Goal: Information Seeking & Learning: Find specific page/section

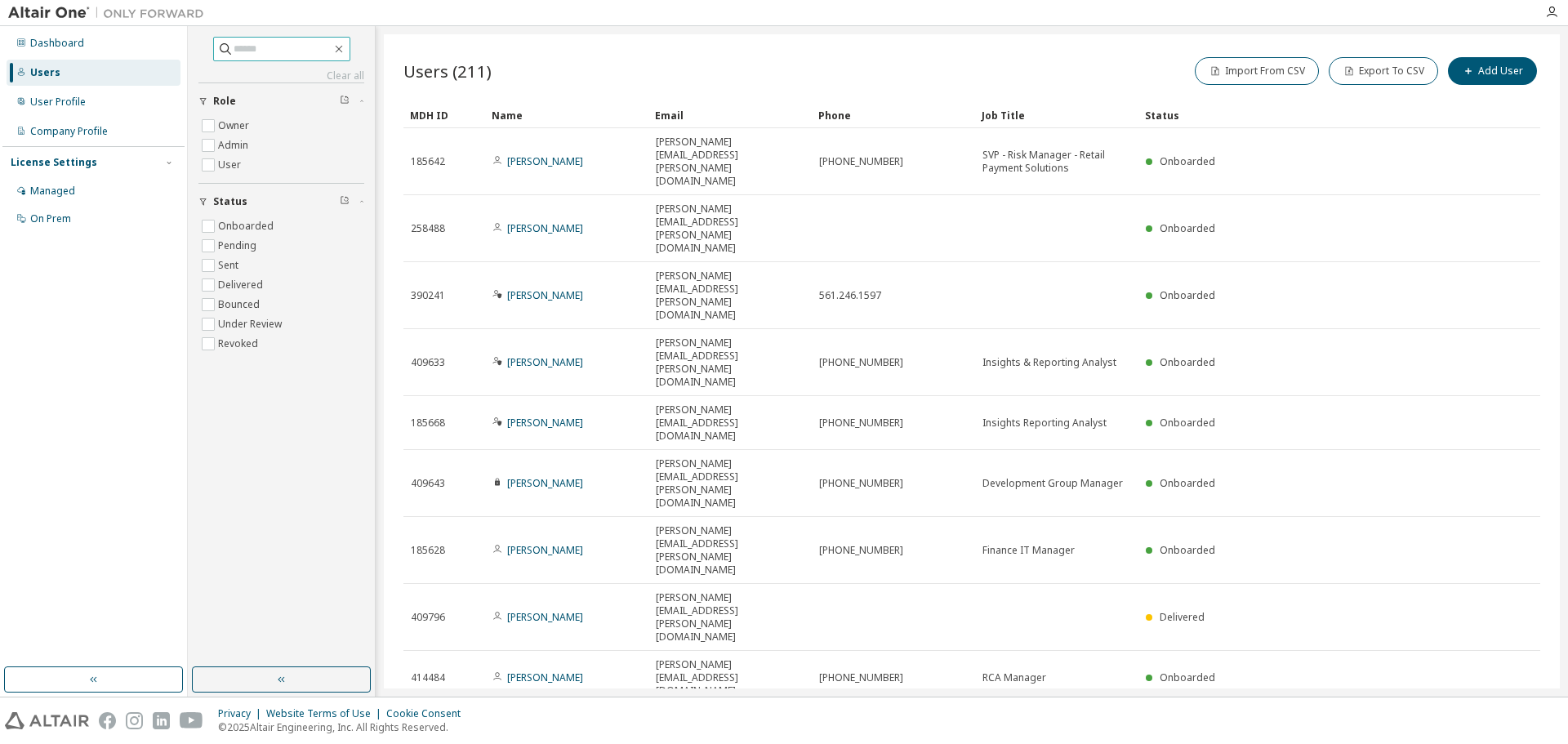
click at [233, 44] on input "text" at bounding box center [282, 48] width 98 height 16
click at [256, 40] on span at bounding box center [282, 49] width 137 height 24
click at [265, 47] on input "text" at bounding box center [282, 48] width 98 height 16
type input "*****"
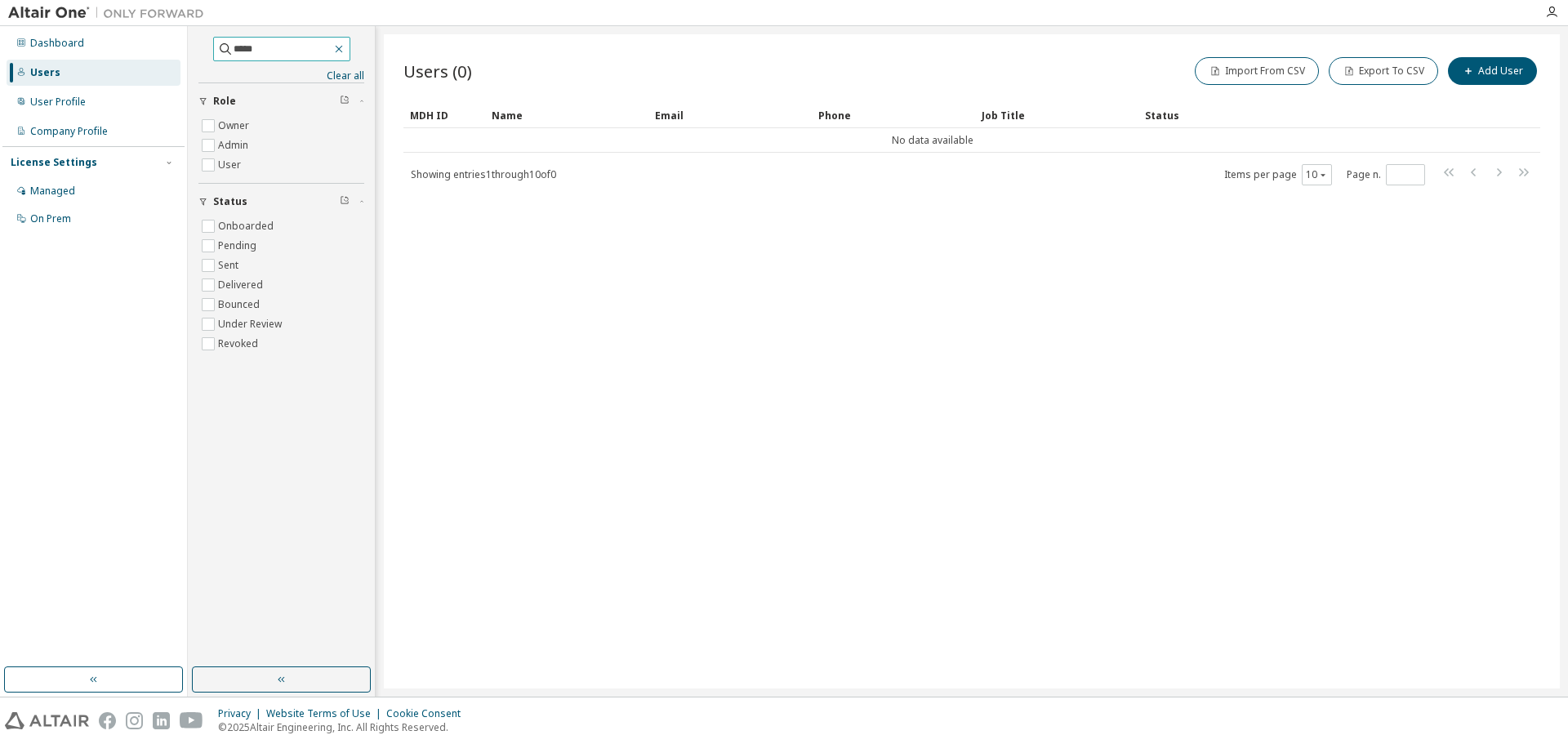
click at [345, 48] on icon "button" at bounding box center [339, 49] width 13 height 13
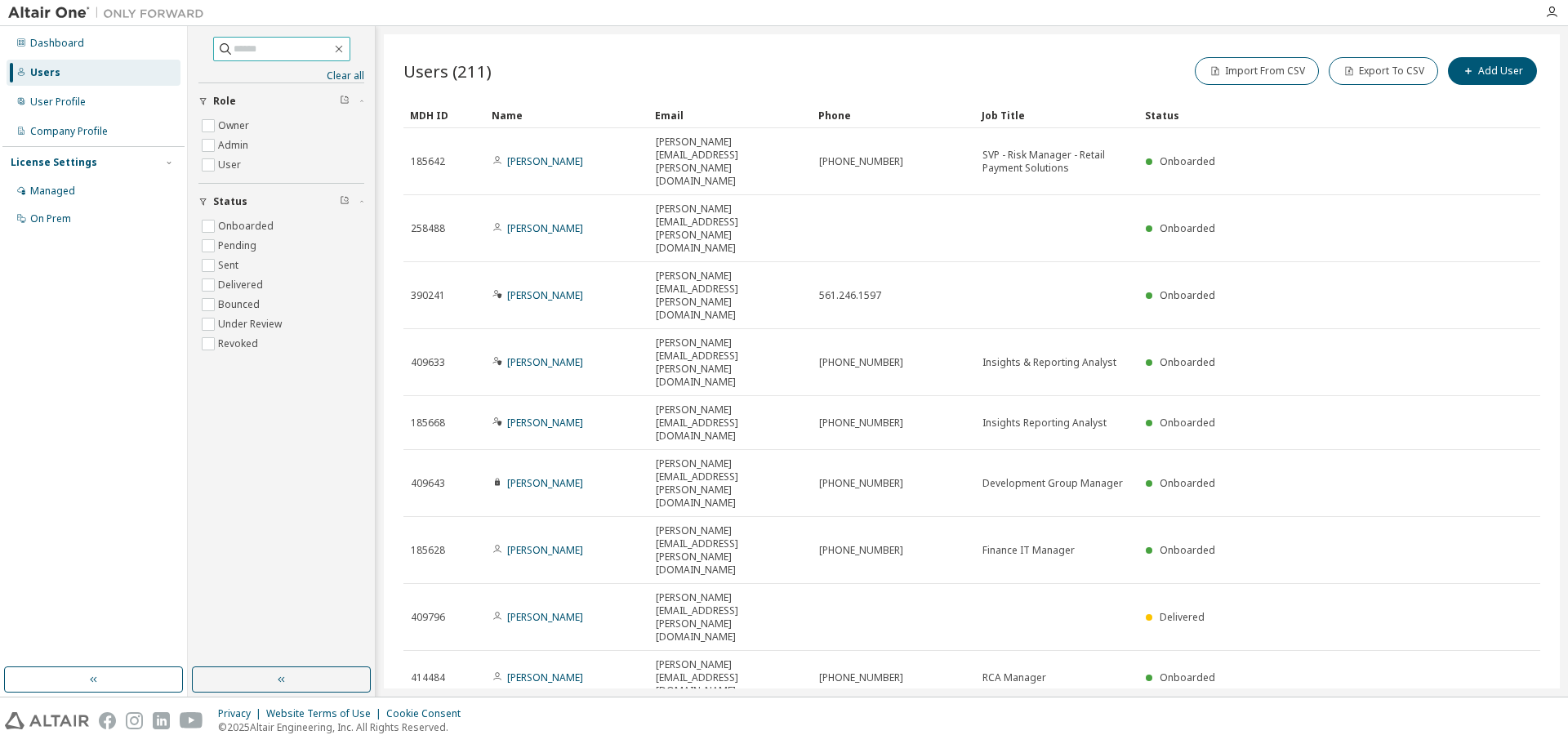
click at [245, 53] on input "text" at bounding box center [282, 48] width 98 height 16
click at [297, 48] on input "*****" at bounding box center [282, 48] width 98 height 16
type input "*****"
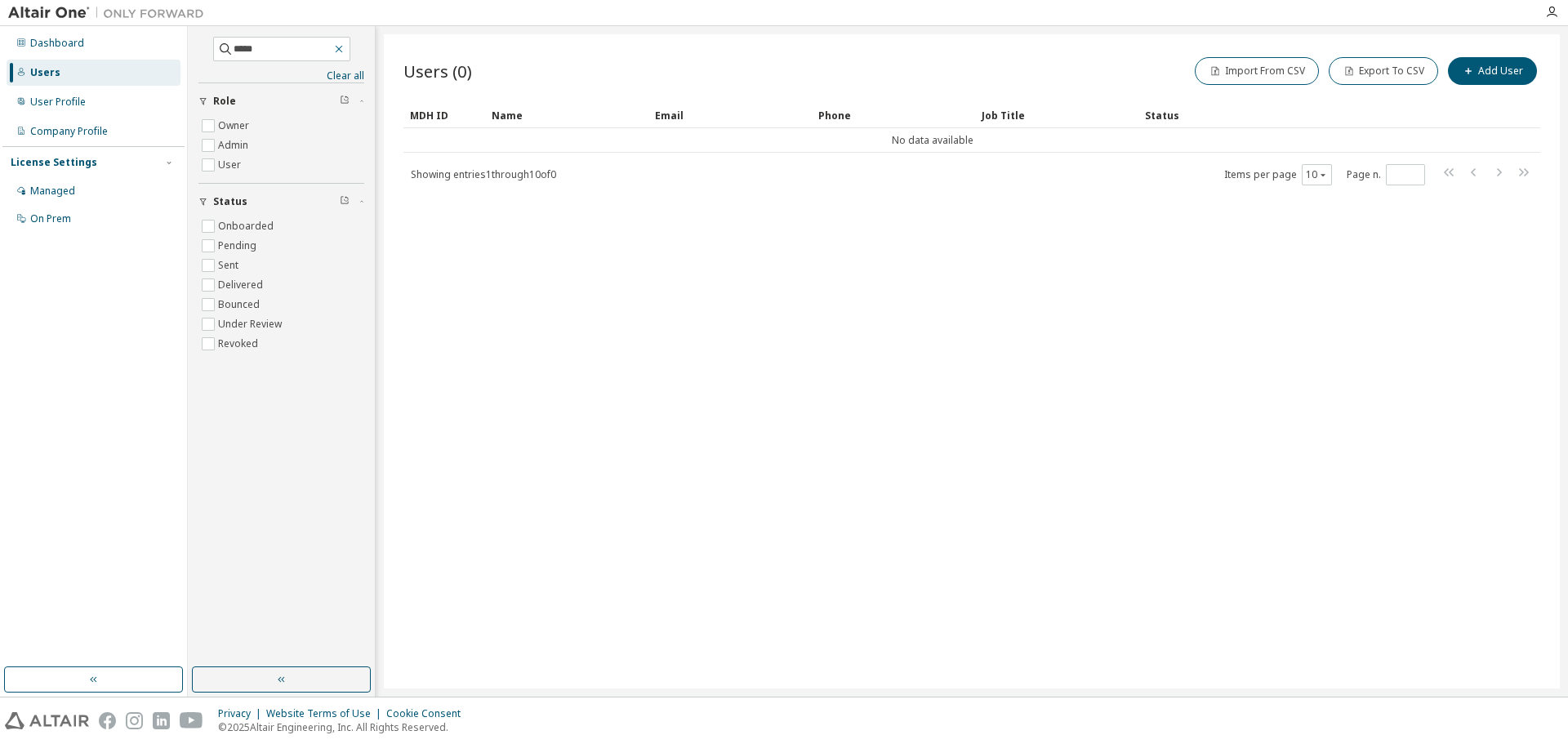
click at [345, 52] on icon "button" at bounding box center [339, 49] width 13 height 13
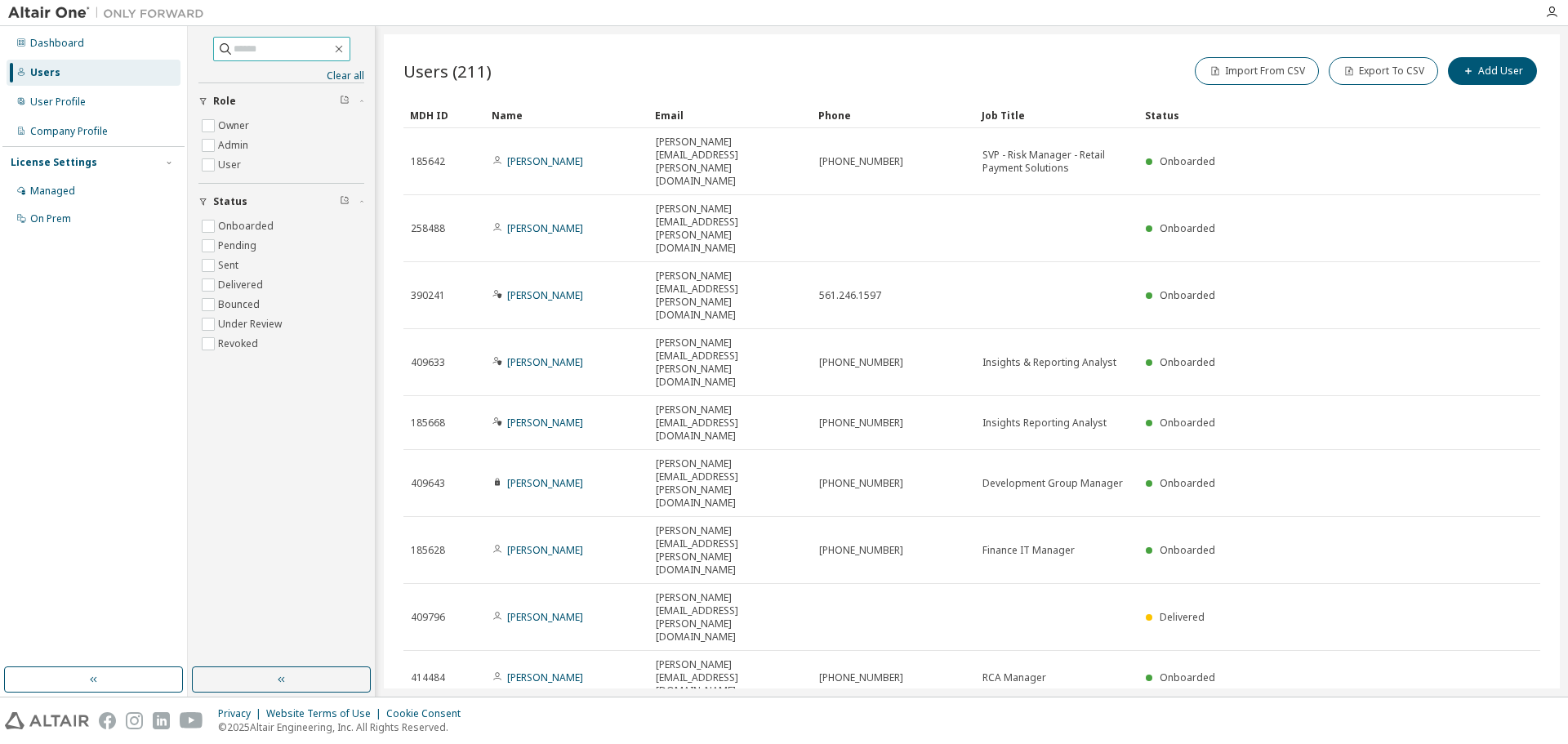
click at [330, 47] on input "text" at bounding box center [282, 48] width 98 height 16
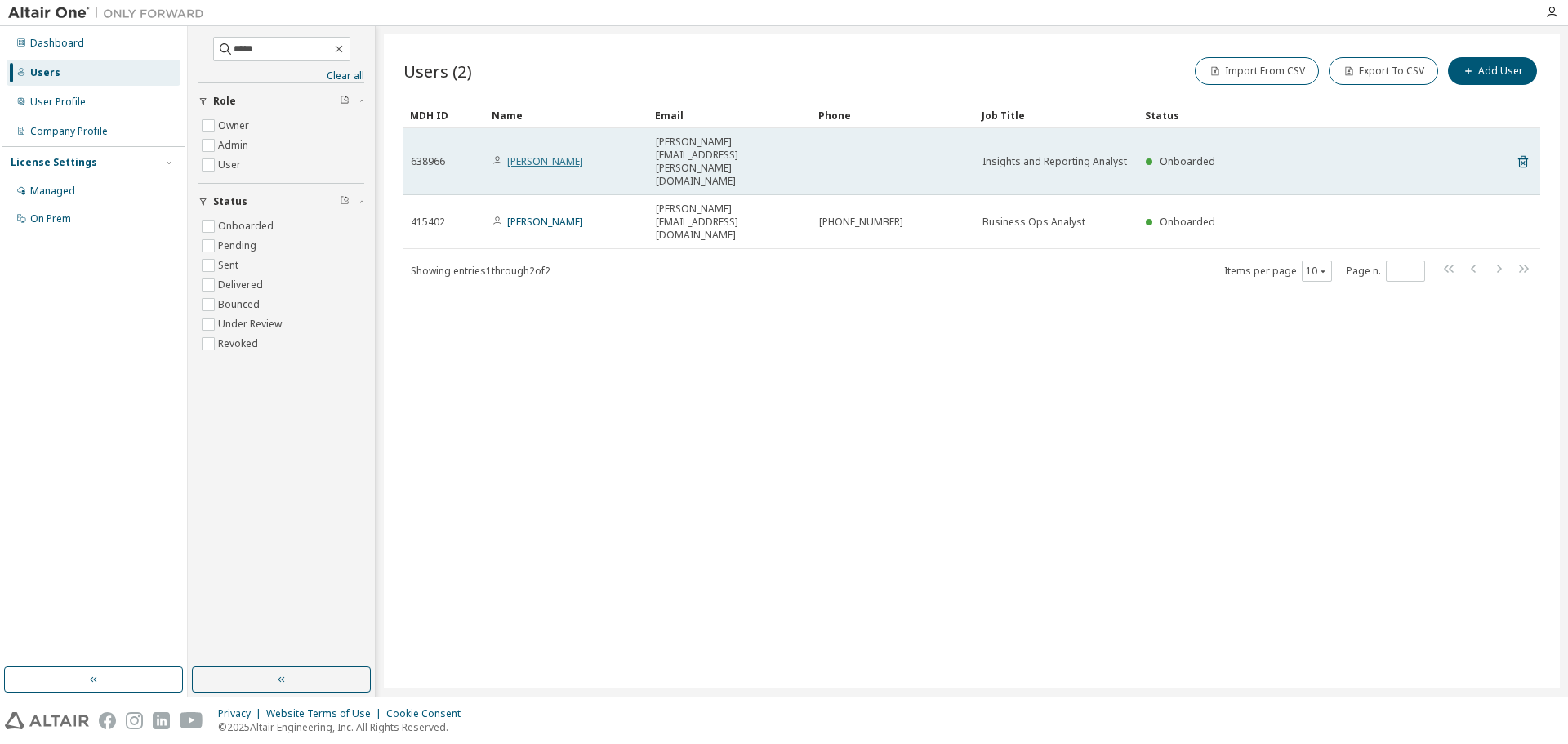
click at [557, 154] on link "Jesse D Tyree" at bounding box center [545, 161] width 76 height 14
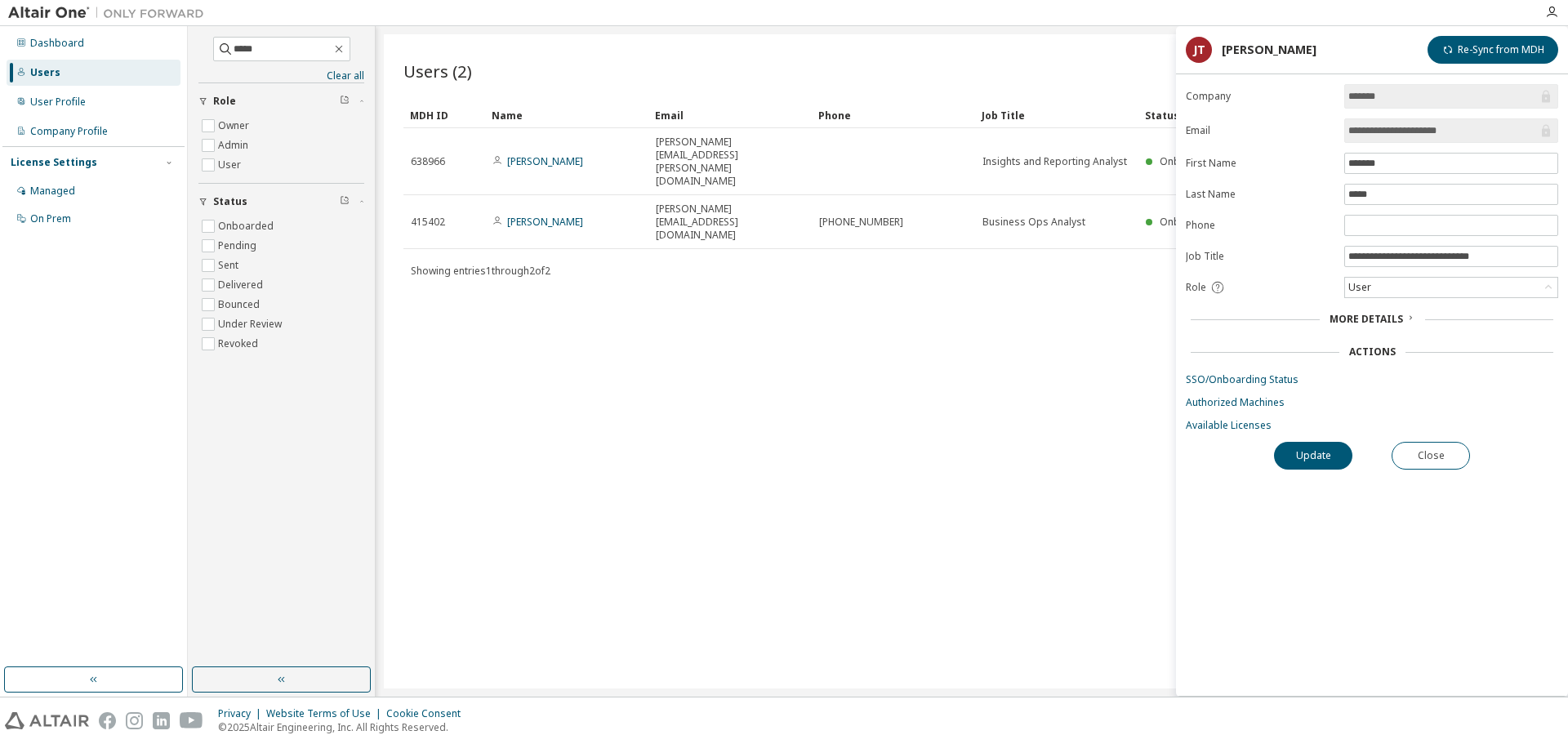
click at [1388, 315] on span "More Details" at bounding box center [1367, 319] width 73 height 14
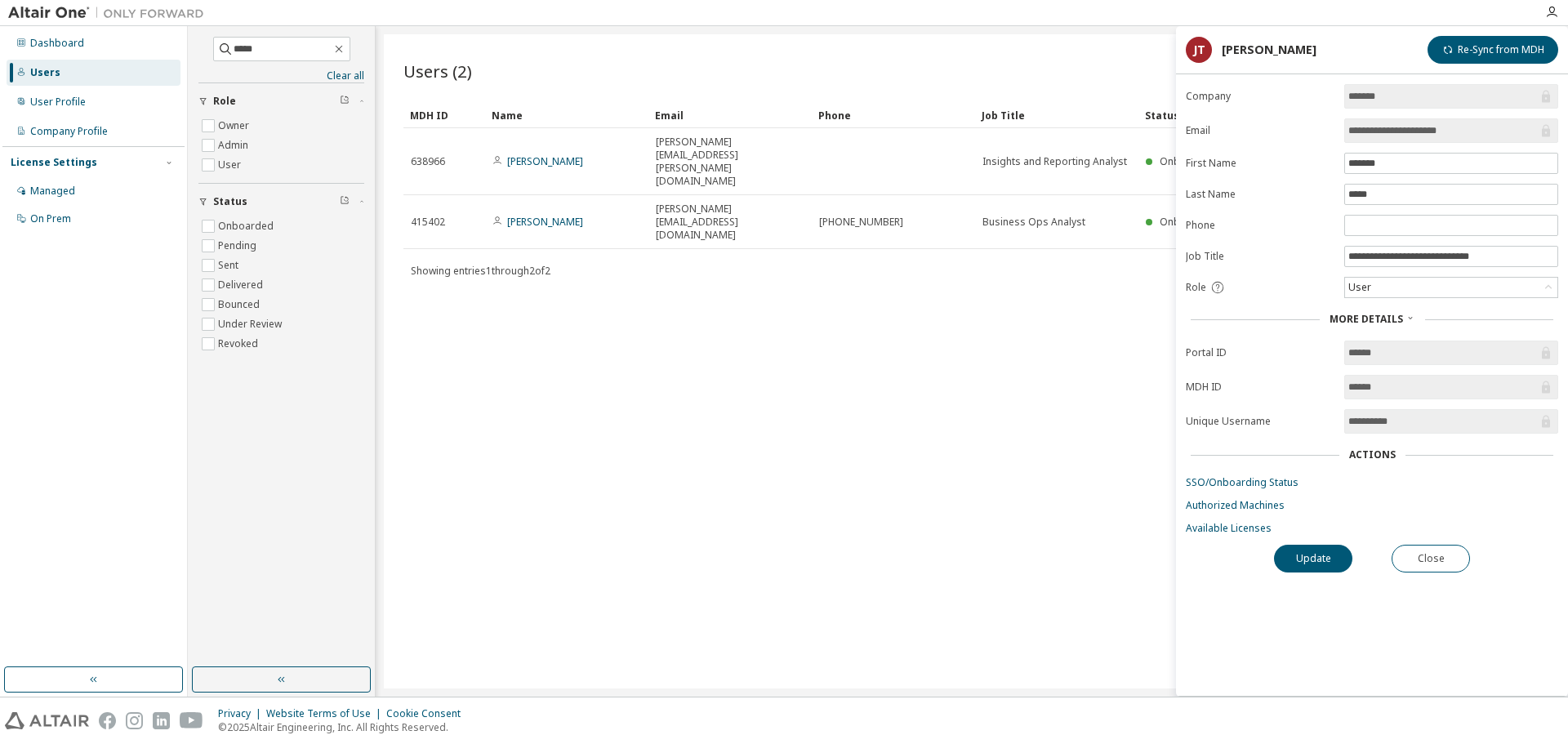
click at [1367, 452] on div "Actions" at bounding box center [1373, 455] width 47 height 13
click at [1253, 485] on link "SSO/Onboarding Status" at bounding box center [1372, 483] width 372 height 13
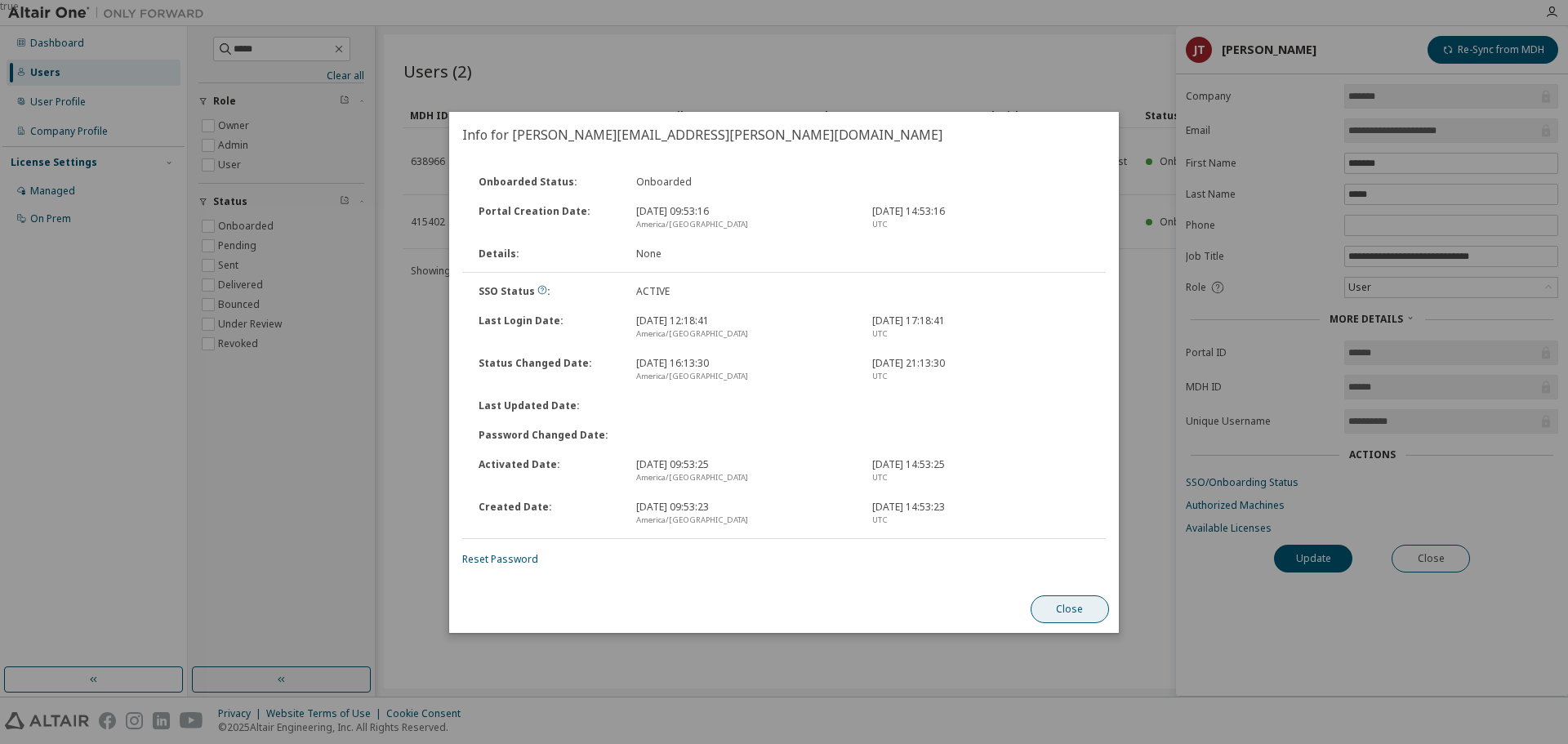
click at [1086, 611] on button "Close" at bounding box center [1069, 609] width 78 height 28
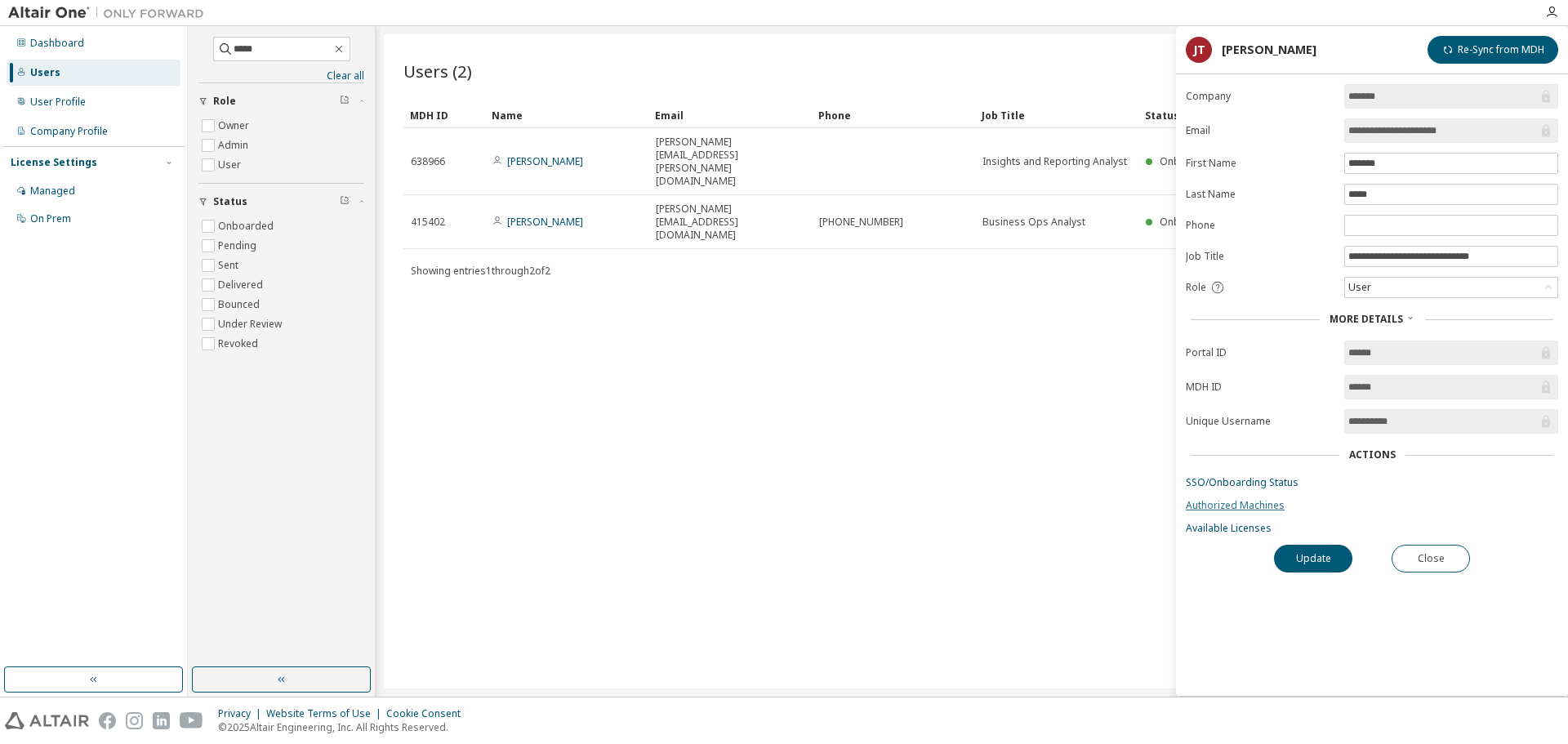
click at [1212, 503] on link "Authorized Machines" at bounding box center [1372, 506] width 372 height 13
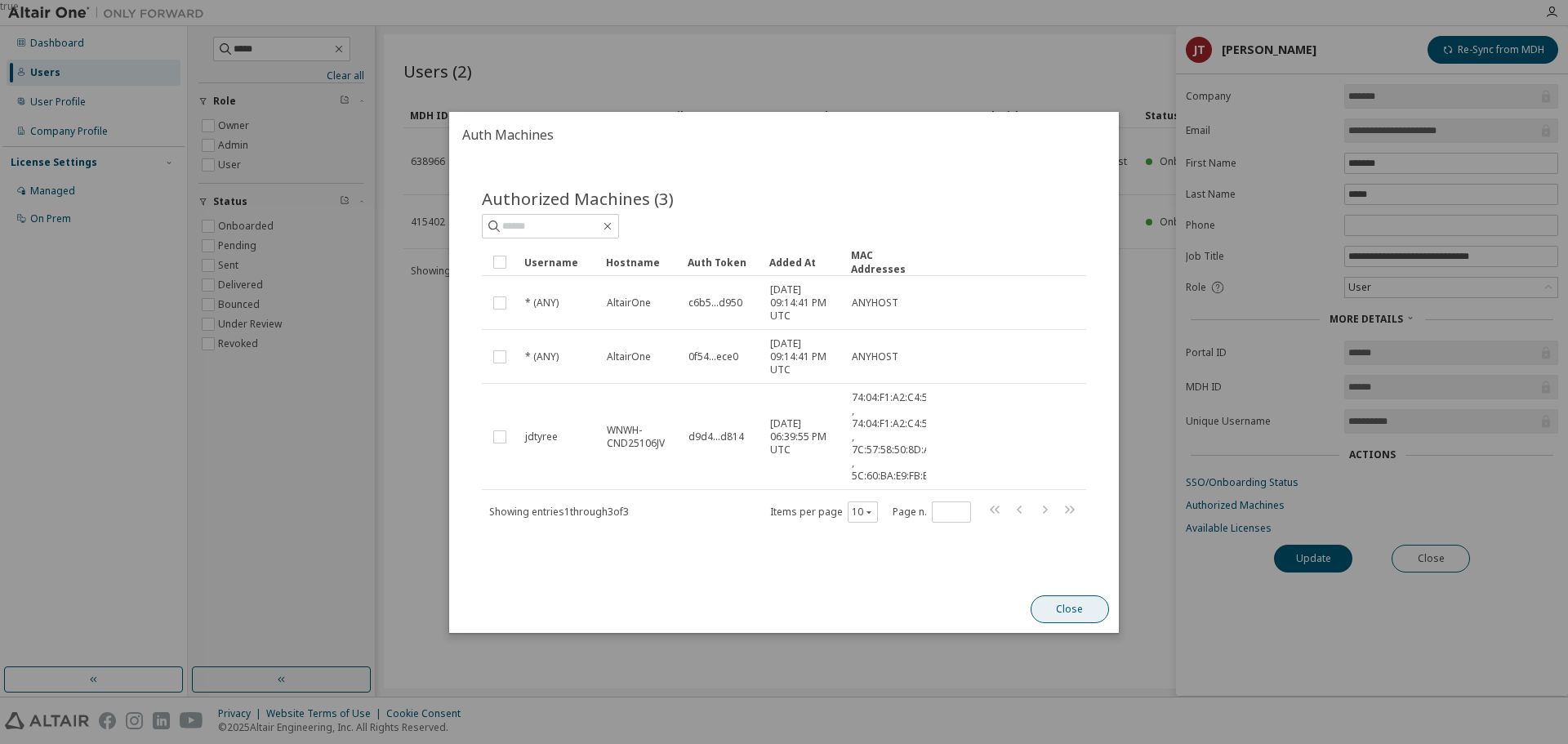
click at [1052, 600] on button "Close" at bounding box center [1069, 609] width 78 height 28
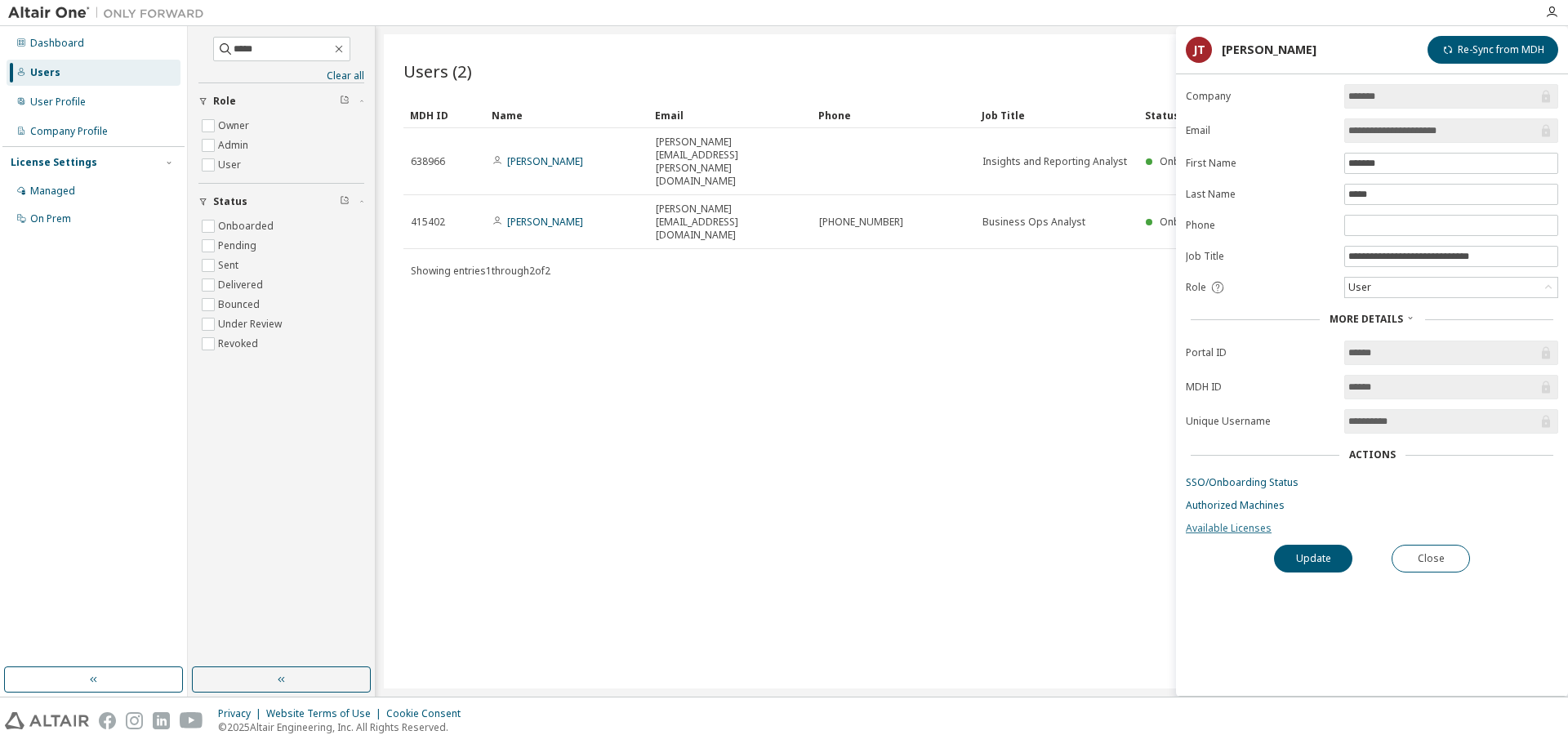
click at [1199, 525] on link "Available Licenses" at bounding box center [1372, 529] width 372 height 13
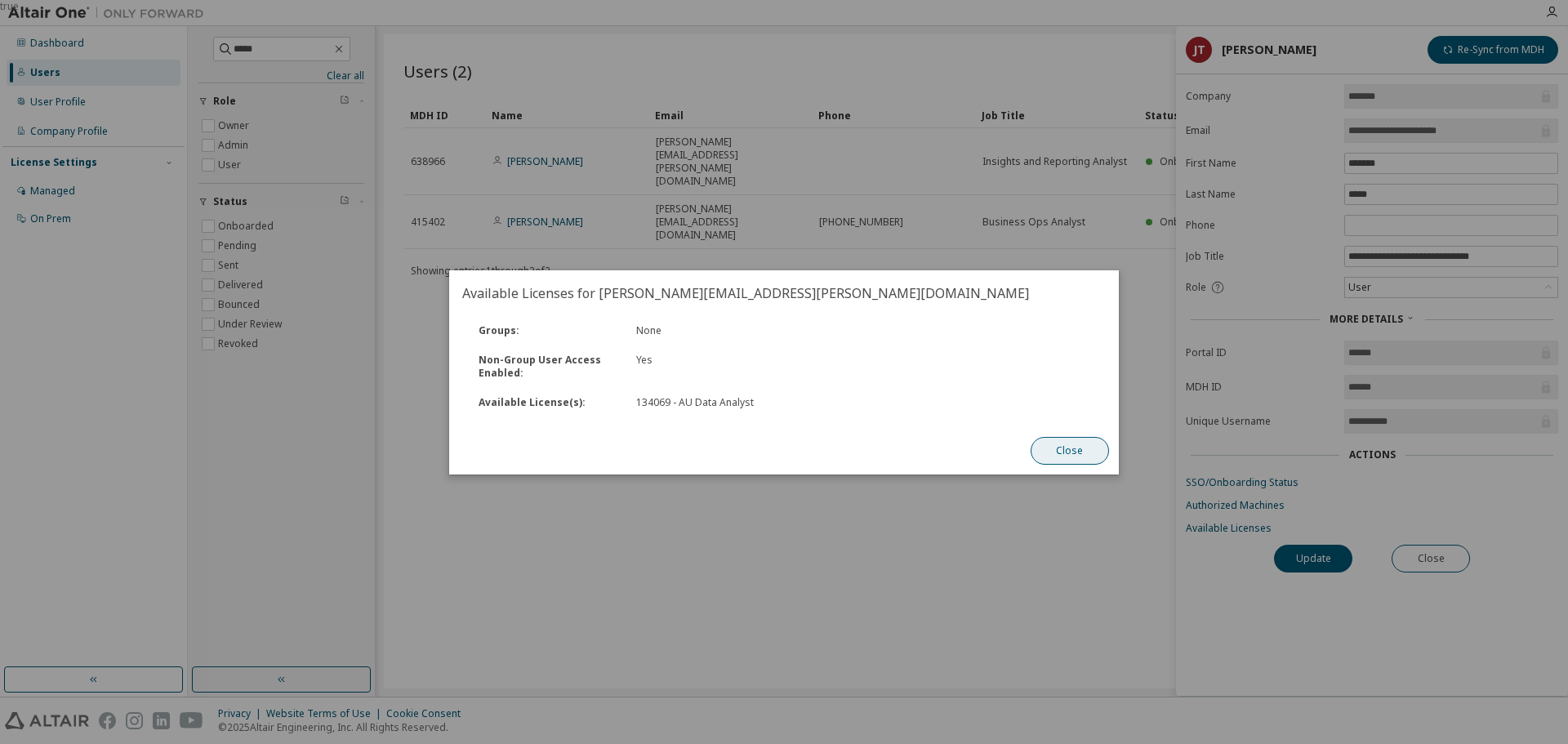
click at [1086, 456] on button "Close" at bounding box center [1069, 451] width 78 height 28
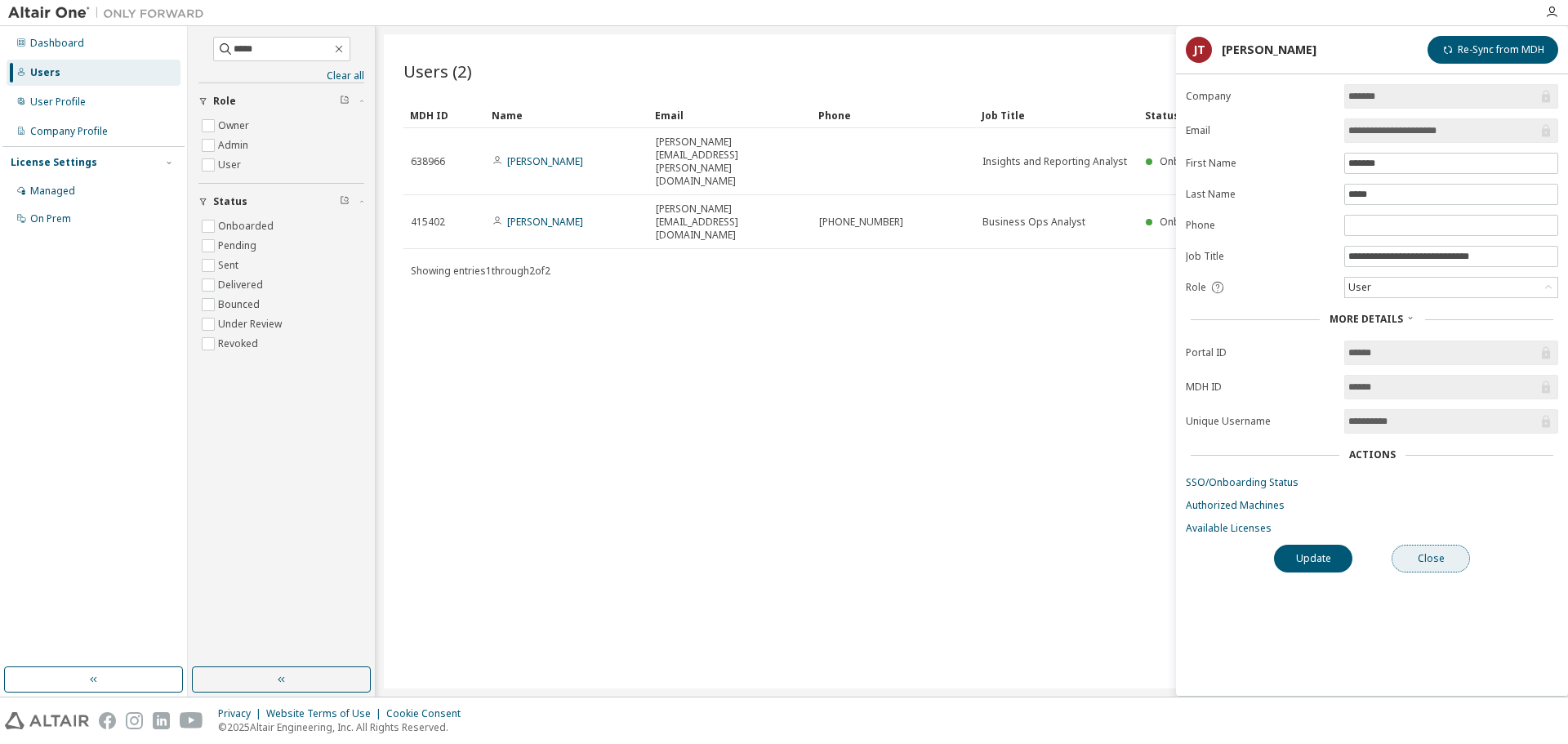
click at [1438, 561] on button "Close" at bounding box center [1431, 559] width 78 height 28
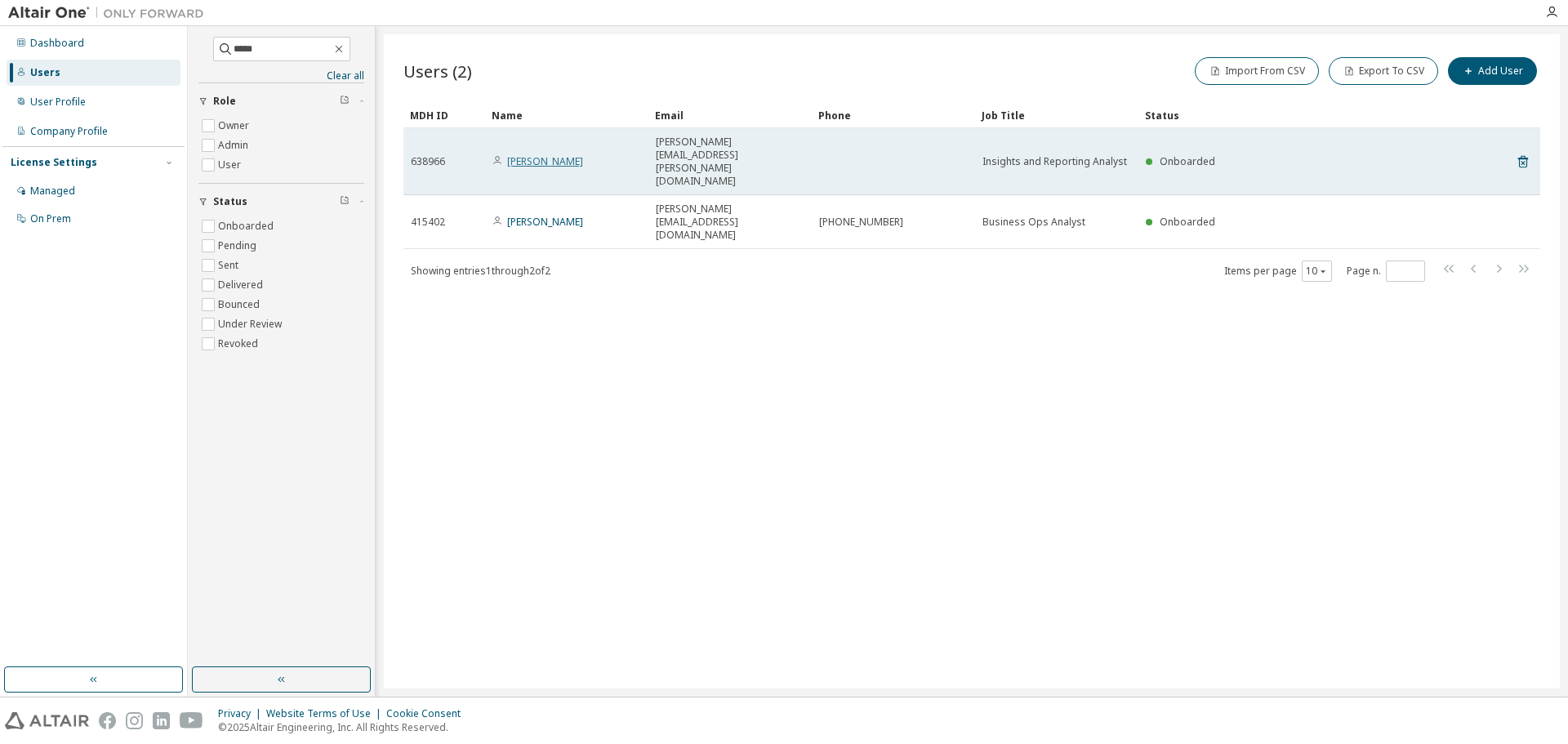
click at [536, 154] on link "Jesse D Tyree" at bounding box center [545, 161] width 76 height 14
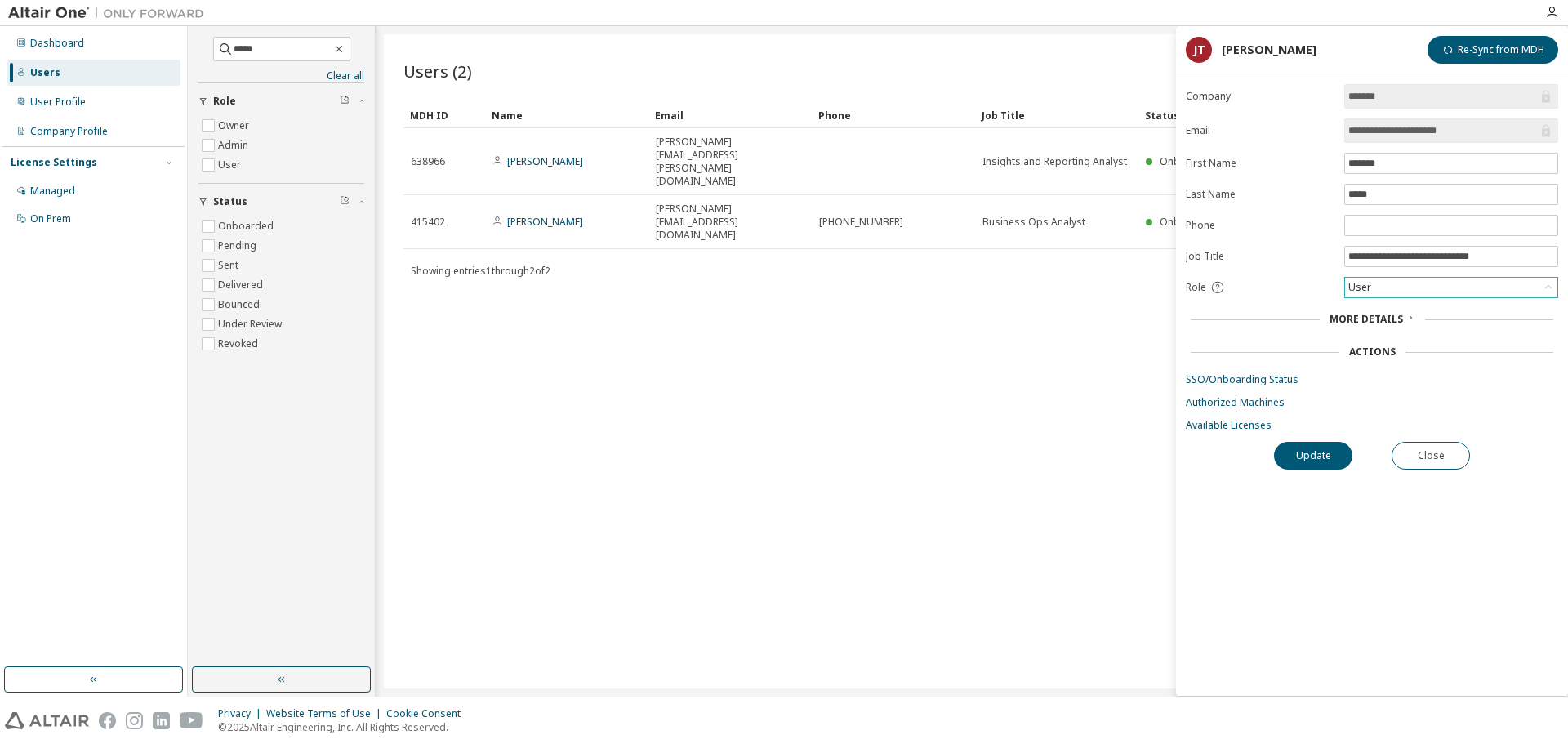
click at [1386, 282] on div "User" at bounding box center [1451, 287] width 213 height 20
click at [1247, 196] on label "Last Name" at bounding box center [1260, 195] width 149 height 13
click at [1455, 451] on button "Close" at bounding box center [1431, 456] width 78 height 28
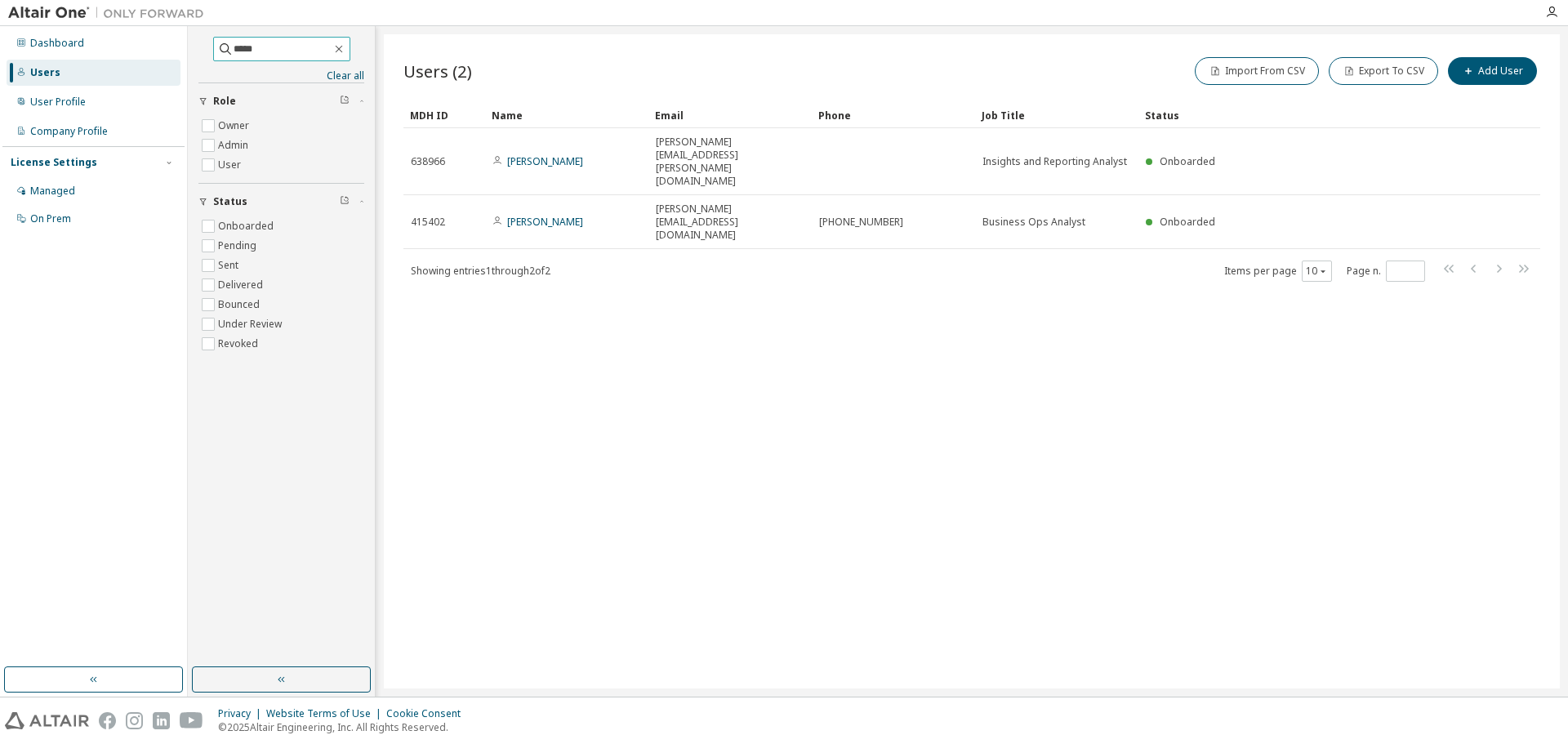
click at [278, 50] on input "*****" at bounding box center [282, 48] width 98 height 16
type input "*******"
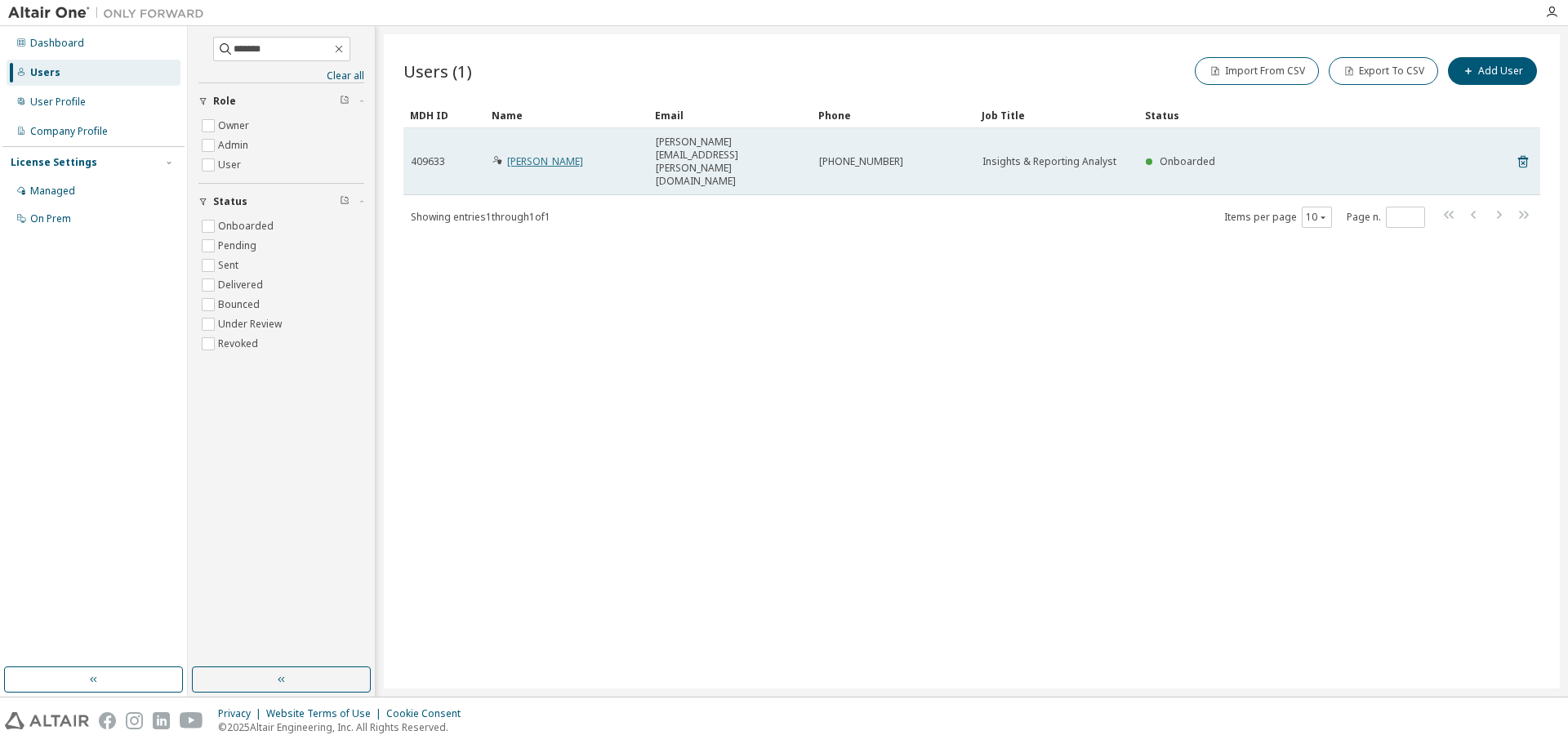
click at [548, 154] on link "Robert Livings" at bounding box center [545, 161] width 76 height 14
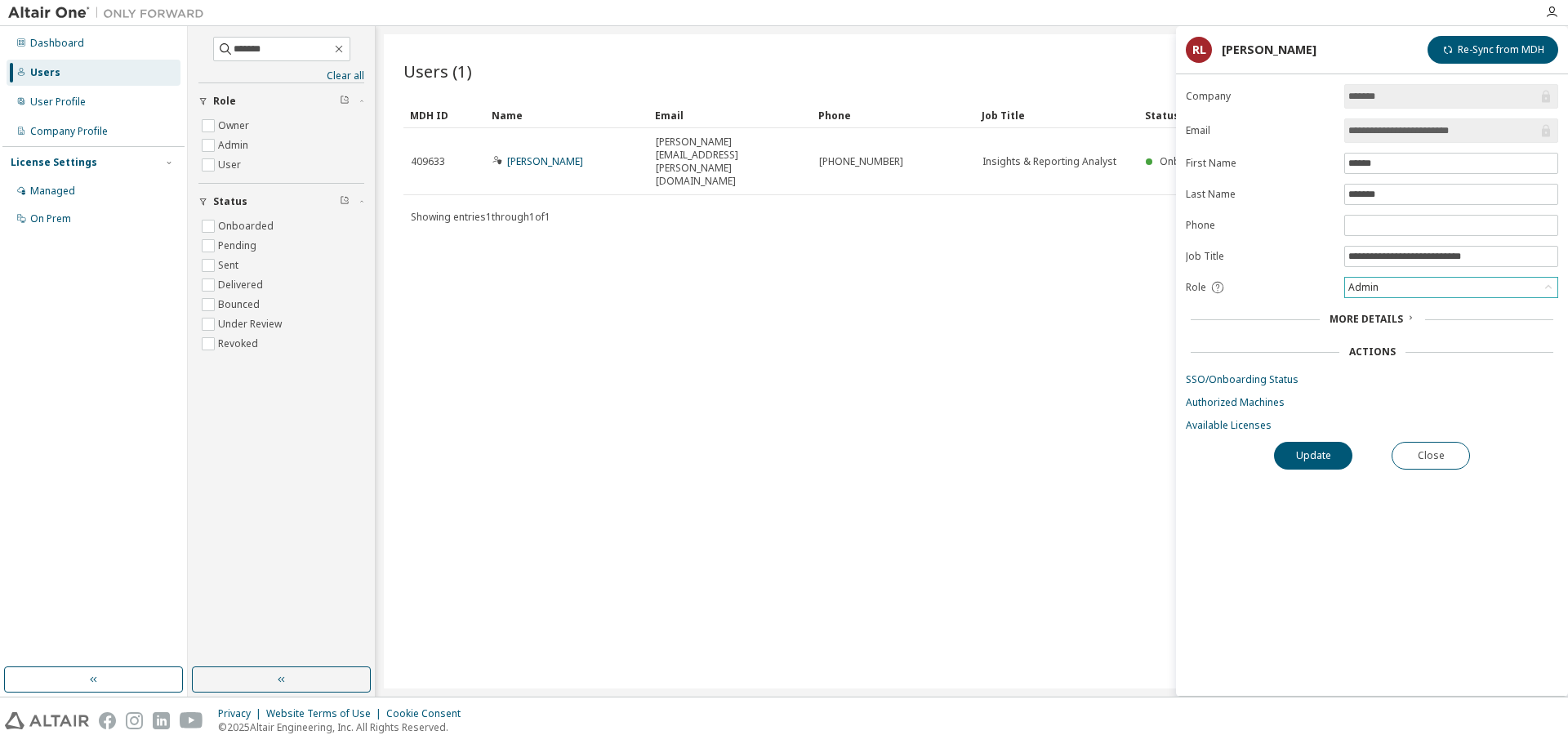
click at [1544, 289] on icon at bounding box center [1548, 287] width 16 height 16
click at [1417, 557] on div "**********" at bounding box center [1372, 389] width 392 height 611
click at [1437, 449] on button "Close" at bounding box center [1431, 456] width 78 height 28
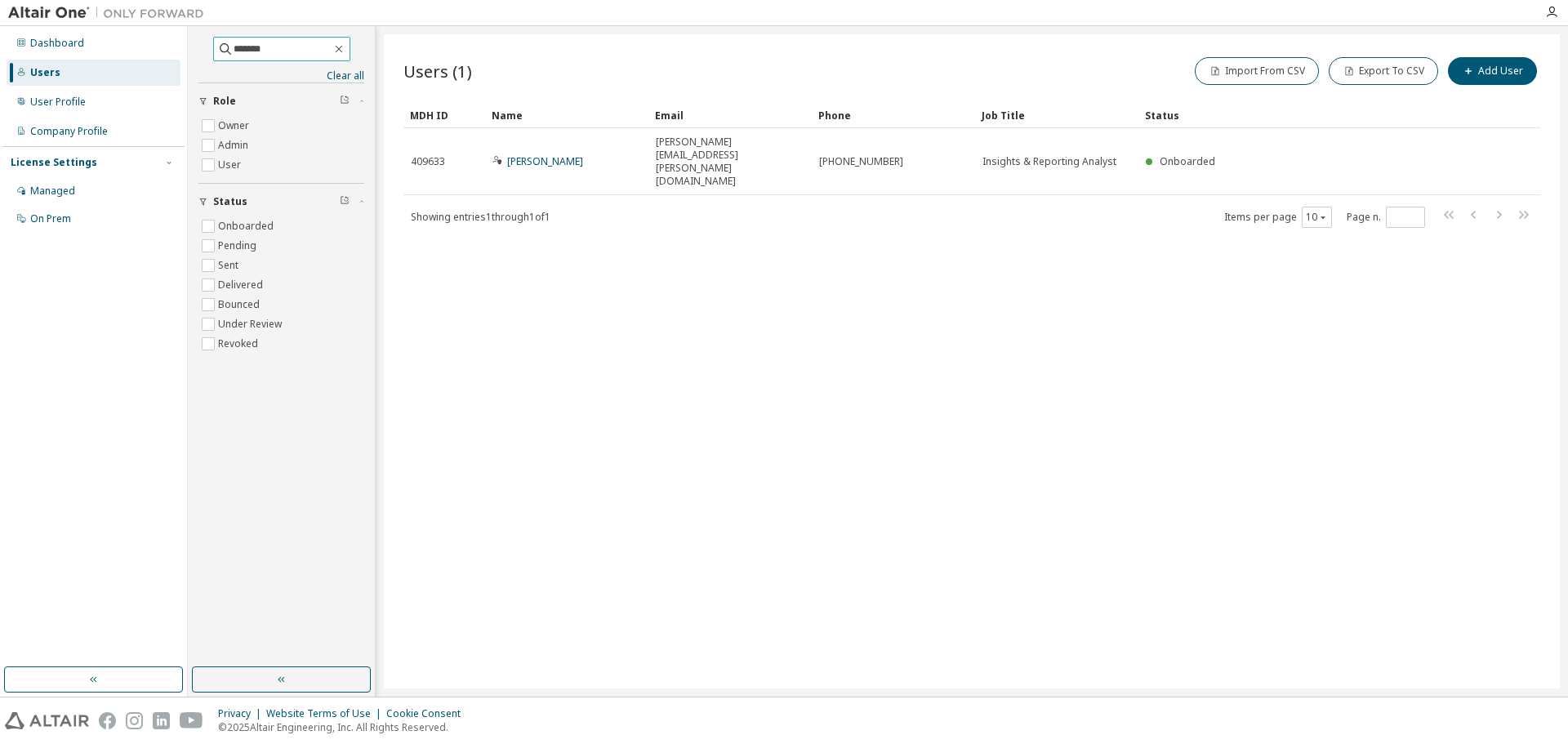
click at [269, 51] on input "*******" at bounding box center [282, 48] width 98 height 16
click at [345, 72] on link "Clear all" at bounding box center [281, 76] width 166 height 13
click at [342, 47] on icon "button" at bounding box center [339, 50] width 8 height 8
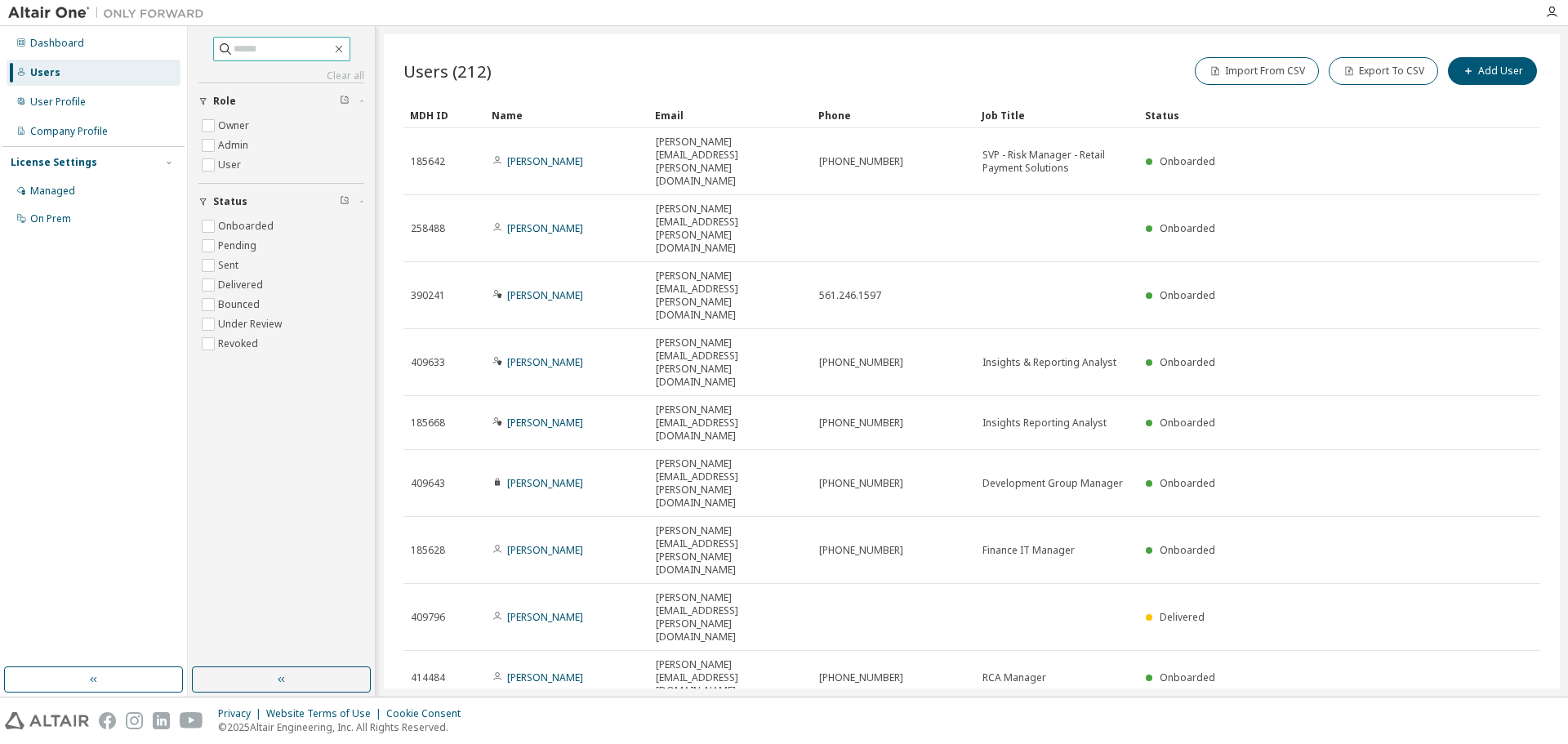
click at [233, 47] on input "text" at bounding box center [282, 48] width 98 height 16
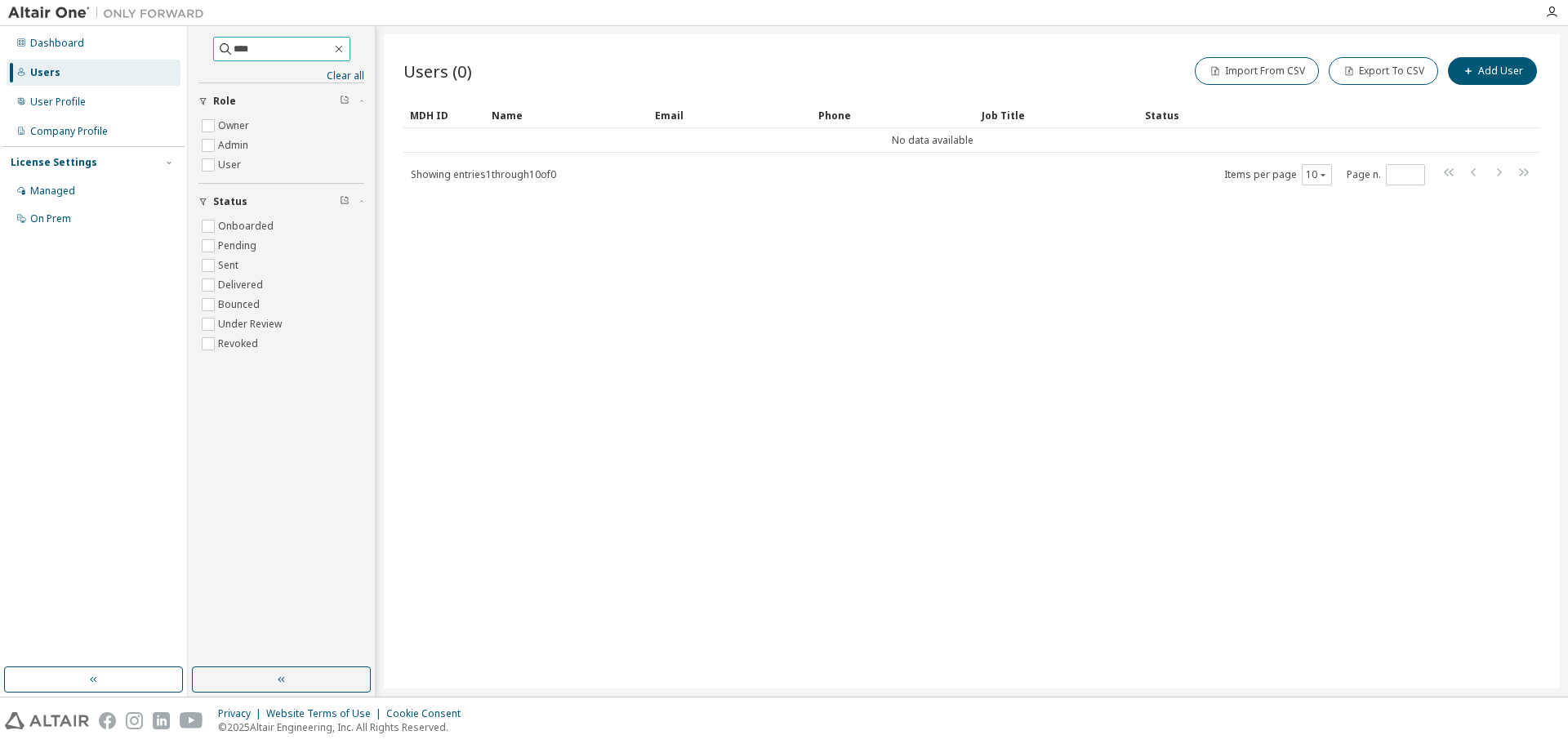
click at [255, 47] on input "****" at bounding box center [282, 48] width 98 height 16
type input "**********"
click at [325, 75] on link "Clear all" at bounding box center [281, 76] width 166 height 13
click at [345, 50] on icon "button" at bounding box center [339, 49] width 13 height 13
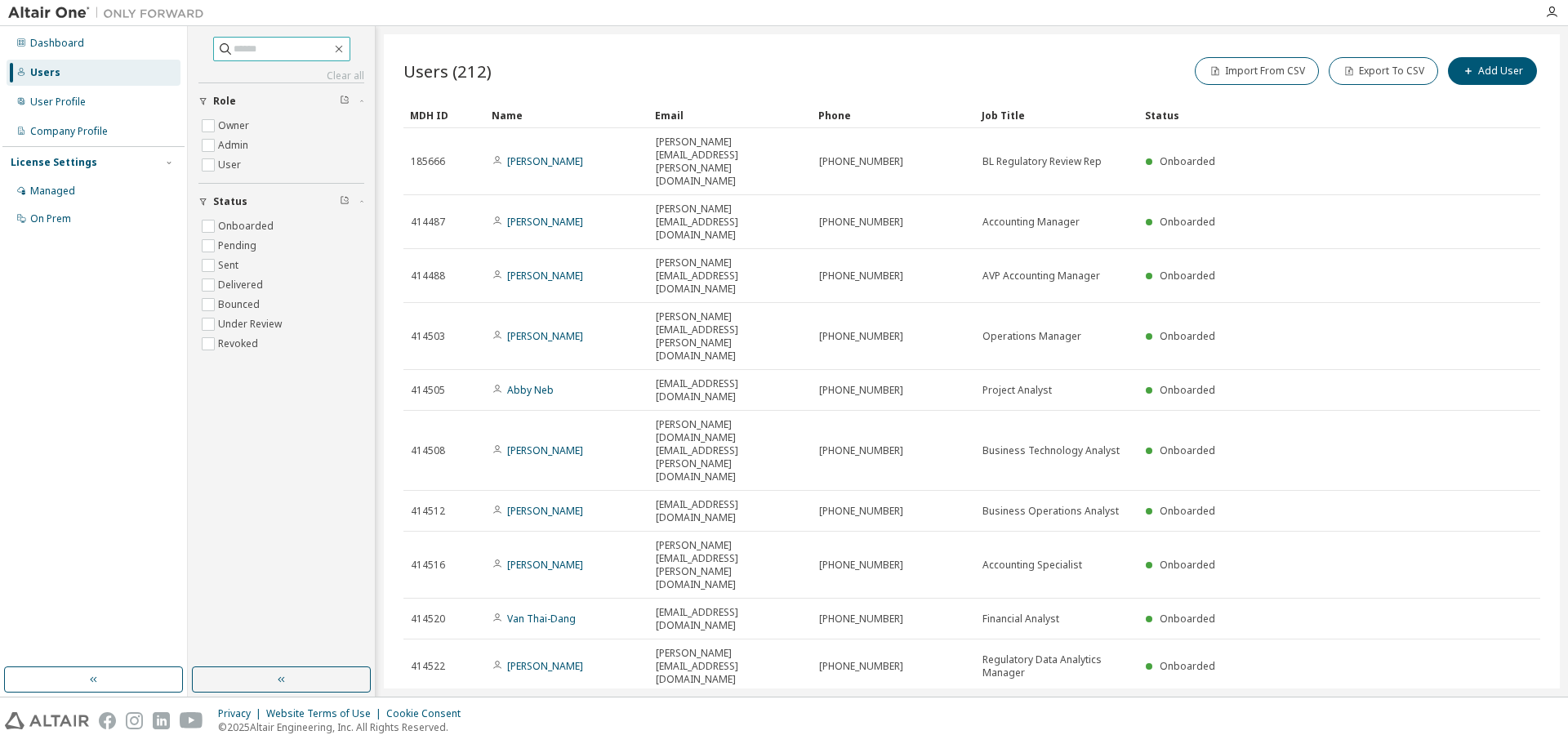
click at [513, 110] on div "Name" at bounding box center [567, 116] width 150 height 26
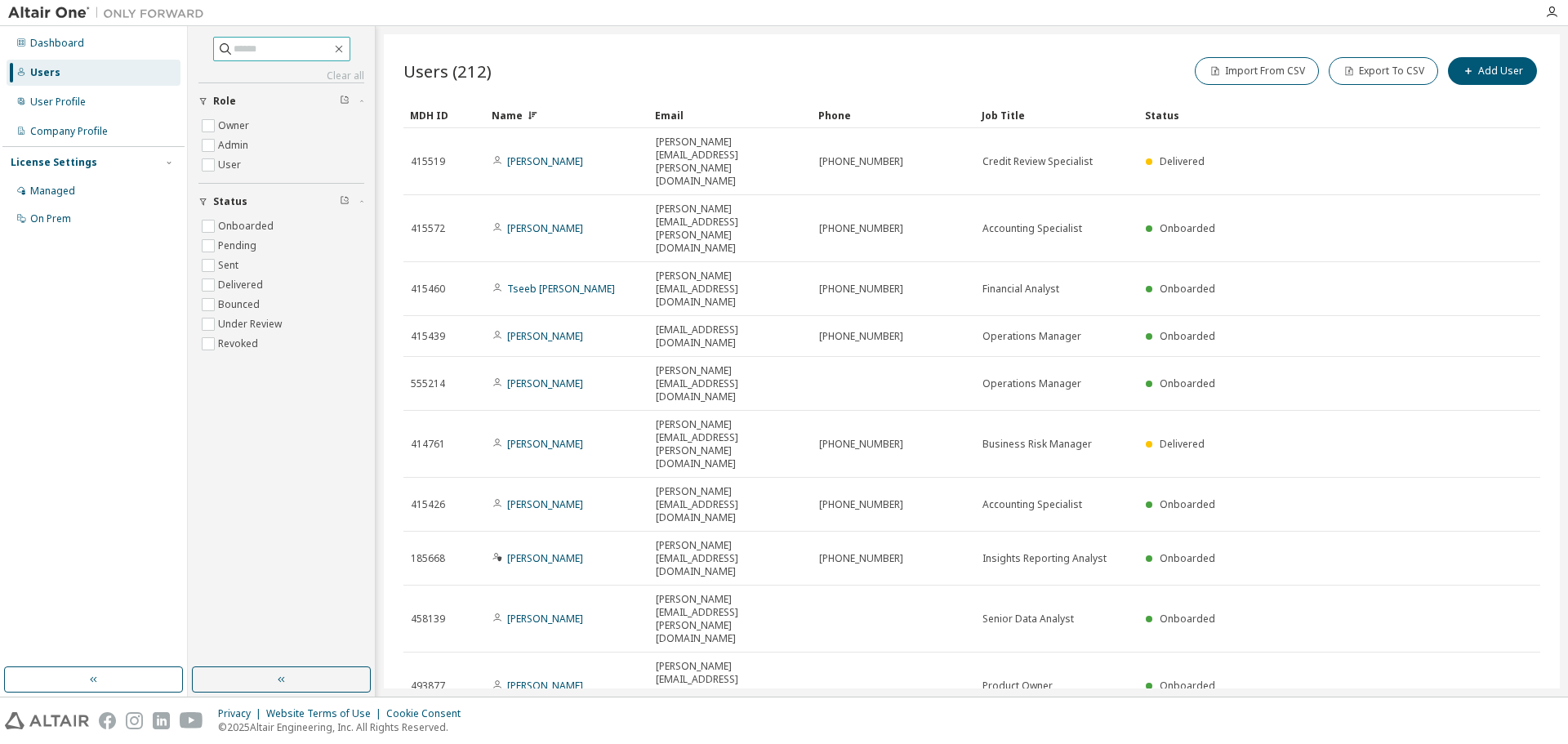
click at [515, 111] on div "Name" at bounding box center [567, 116] width 150 height 26
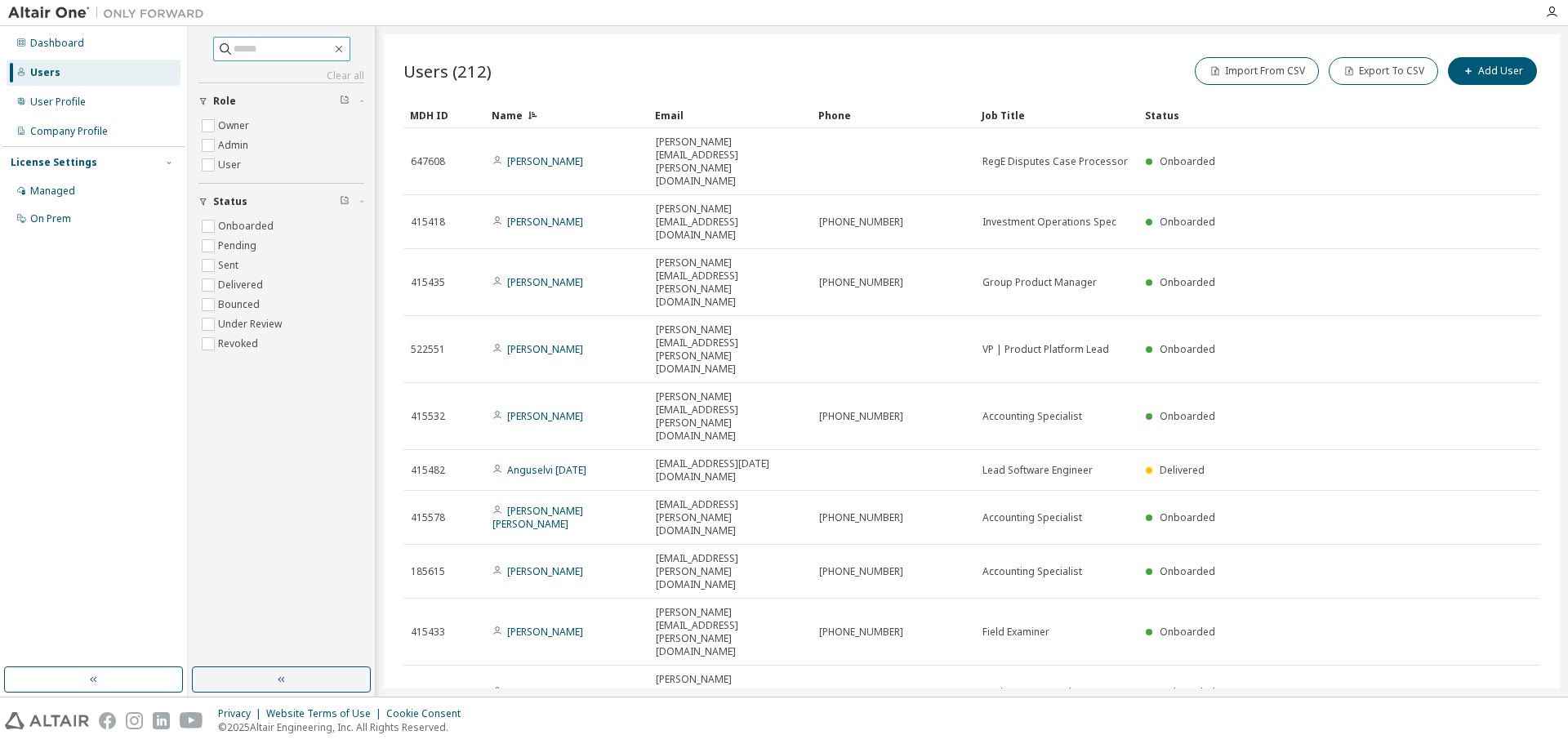
click at [1494, 730] on icon "button" at bounding box center [1498, 739] width 20 height 20
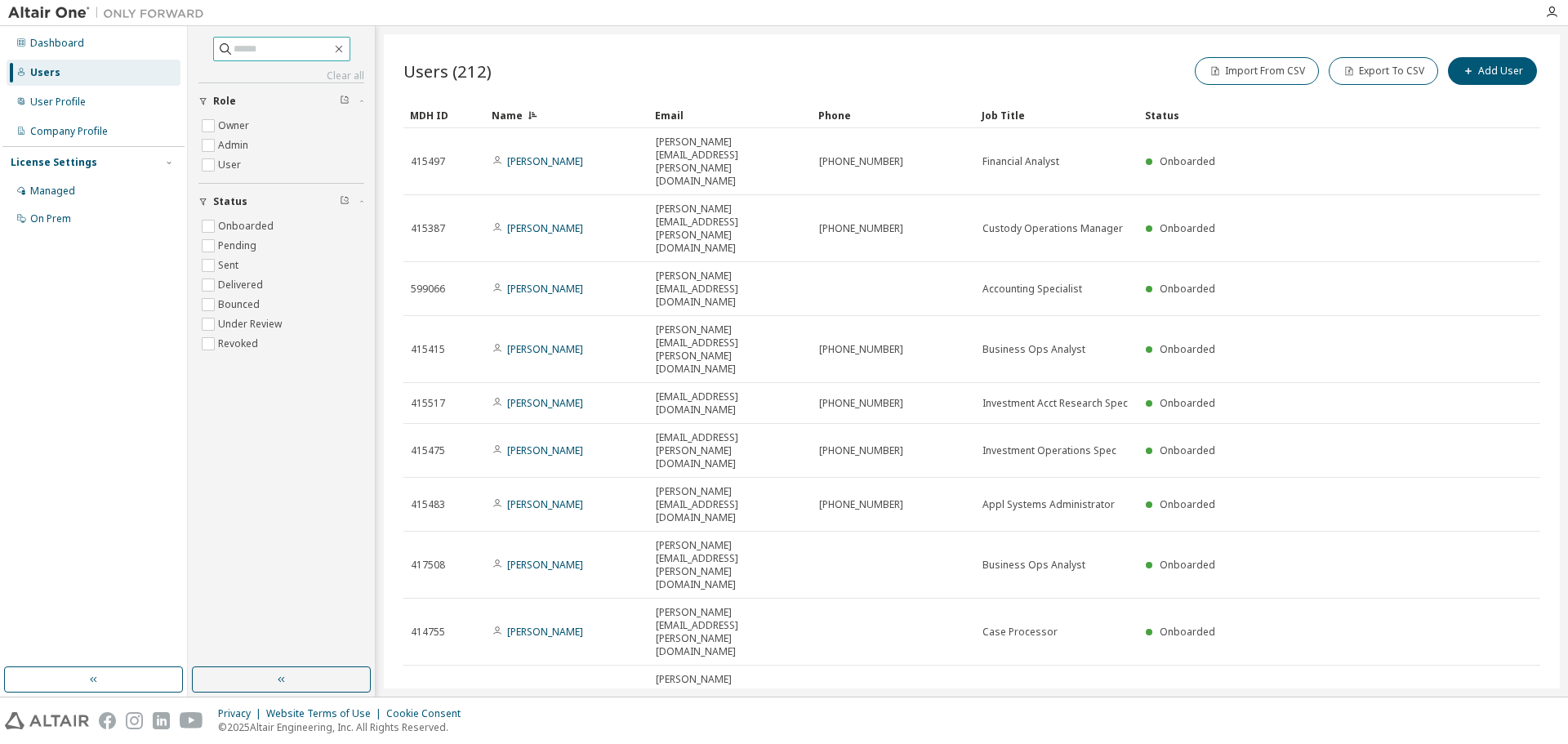
click at [1497, 742] on icon "button" at bounding box center [1498, 752] width 20 height 20
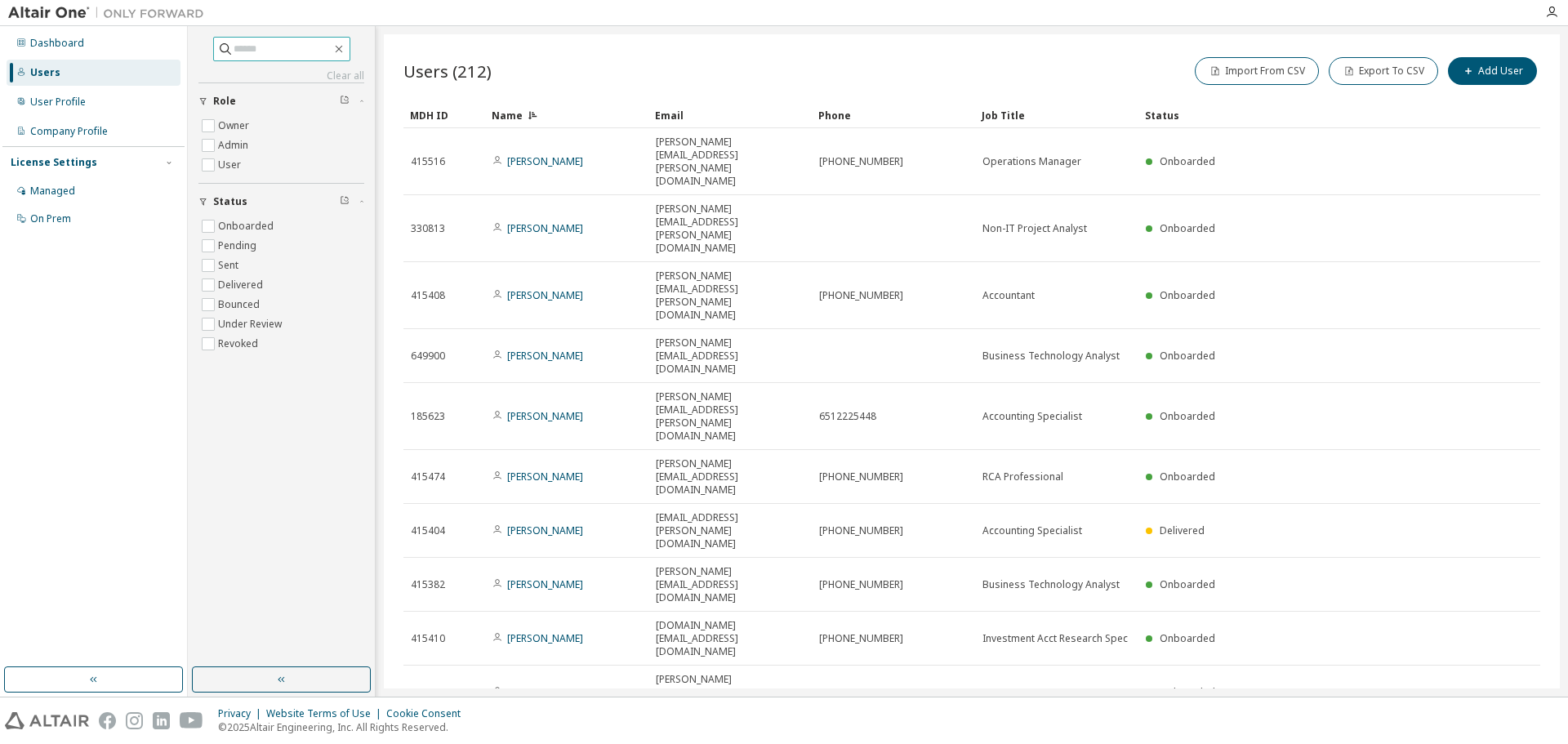
click at [1497, 730] on icon "button" at bounding box center [1498, 739] width 20 height 20
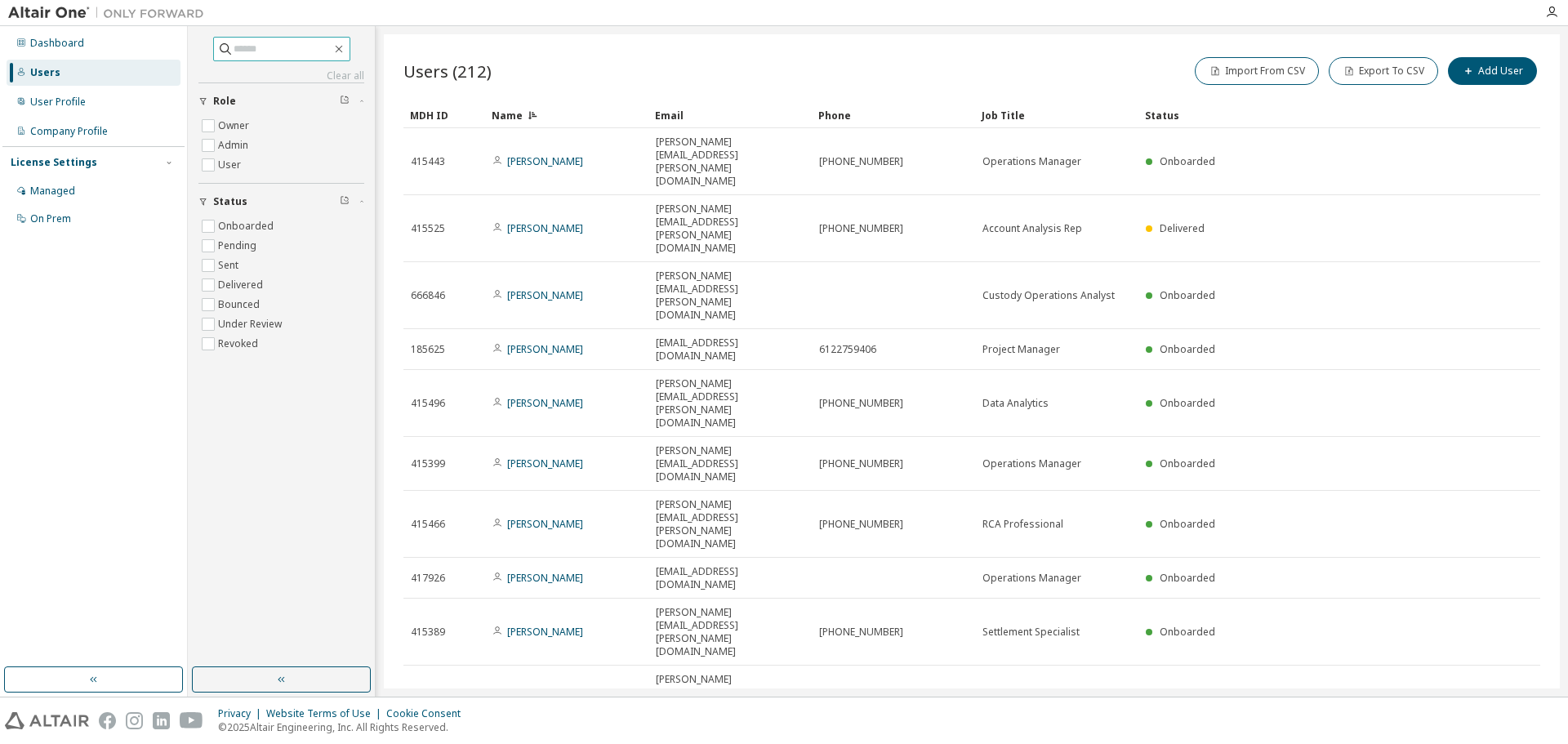
click at [1497, 742] on icon "button" at bounding box center [1498, 752] width 20 height 20
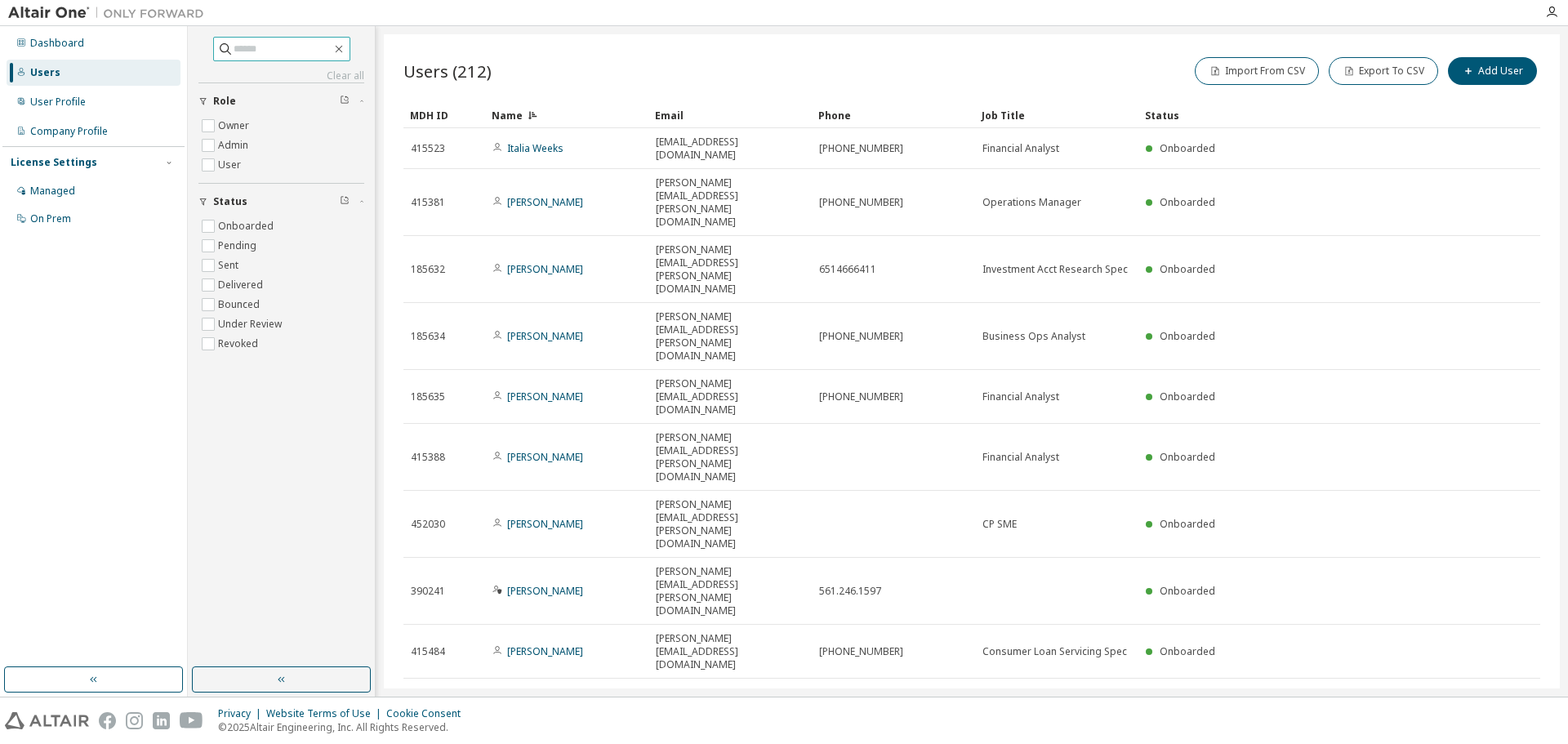
click at [1497, 742] on icon "button" at bounding box center [1498, 752] width 20 height 20
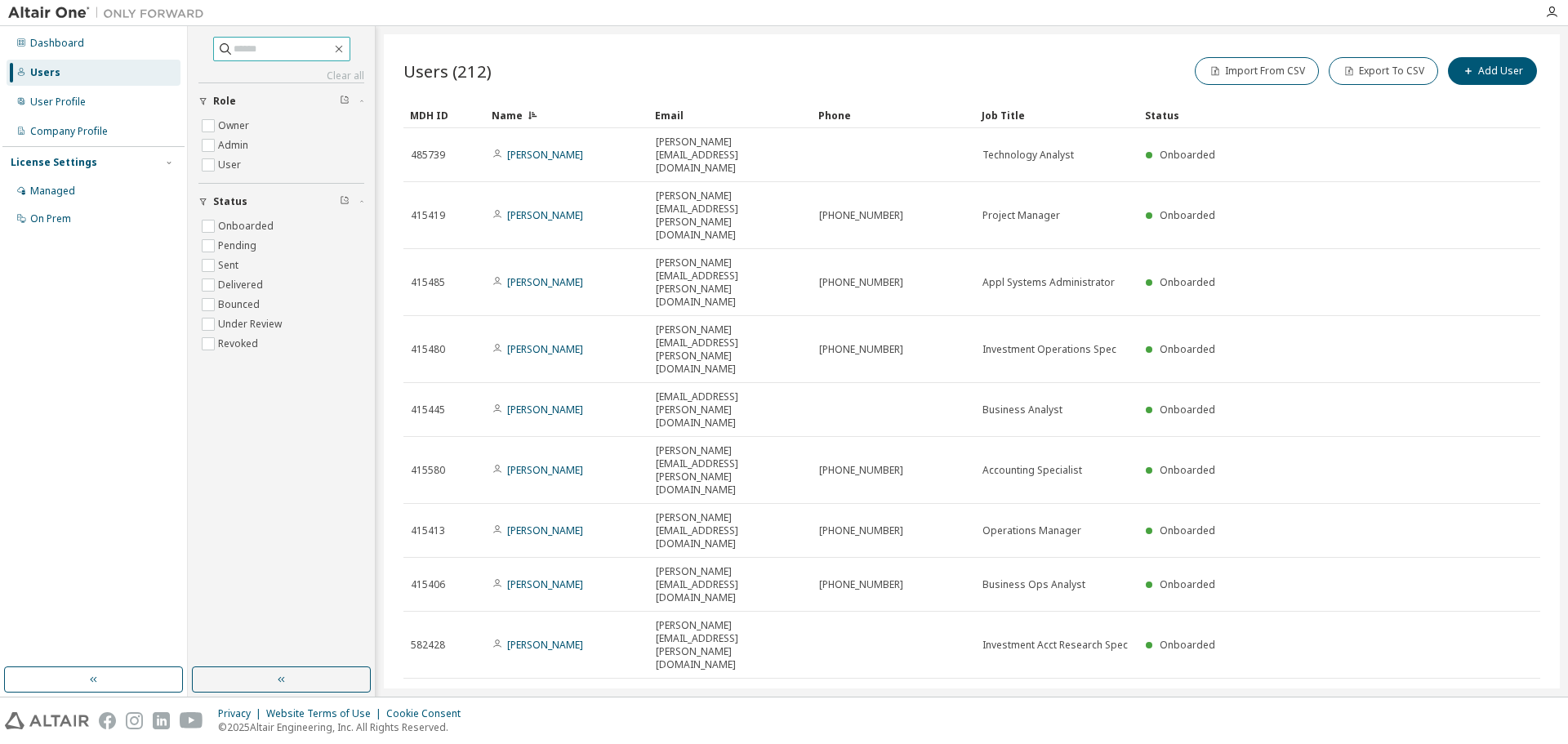
click at [1497, 730] on icon "button" at bounding box center [1498, 739] width 20 height 20
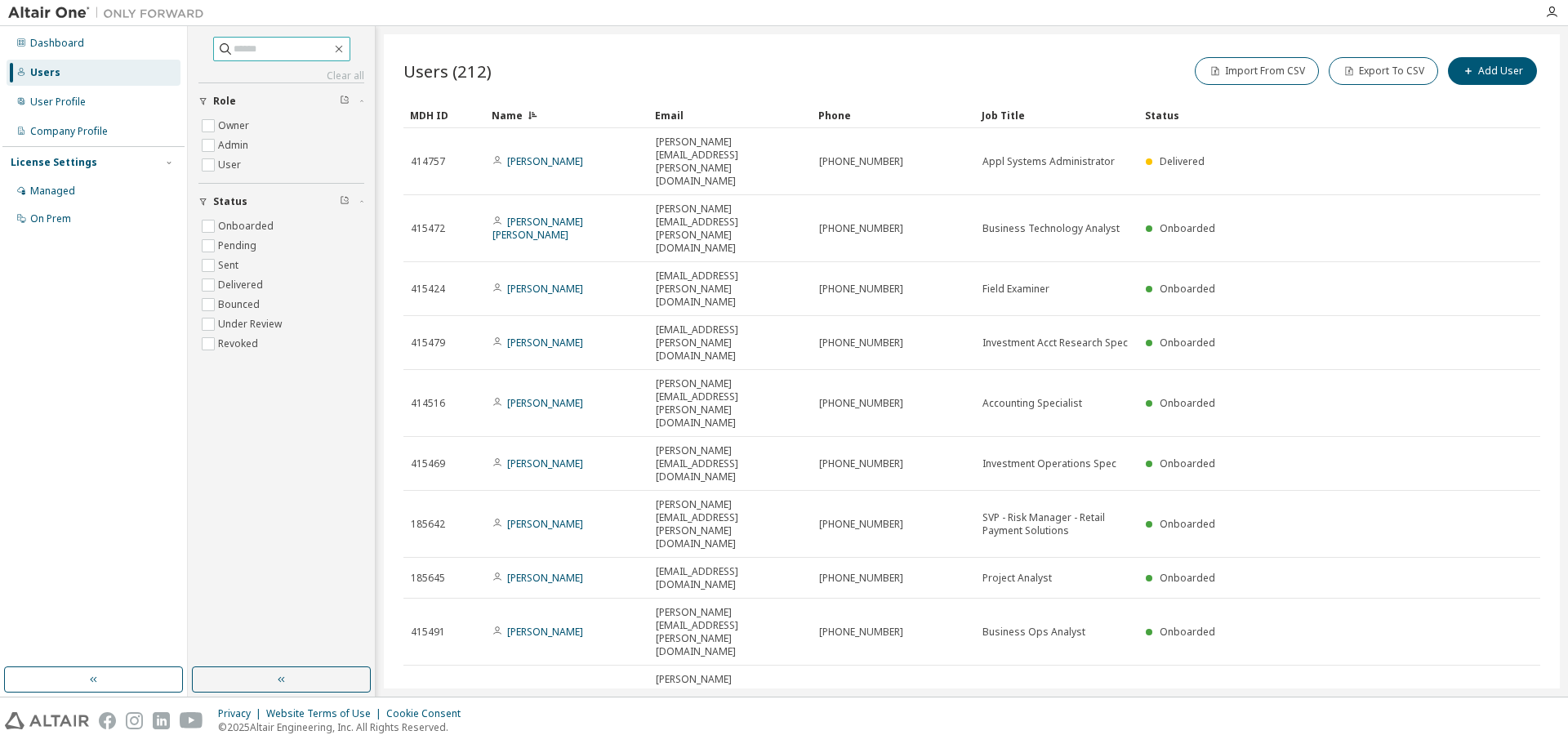
click at [1497, 742] on icon "button" at bounding box center [1498, 752] width 20 height 20
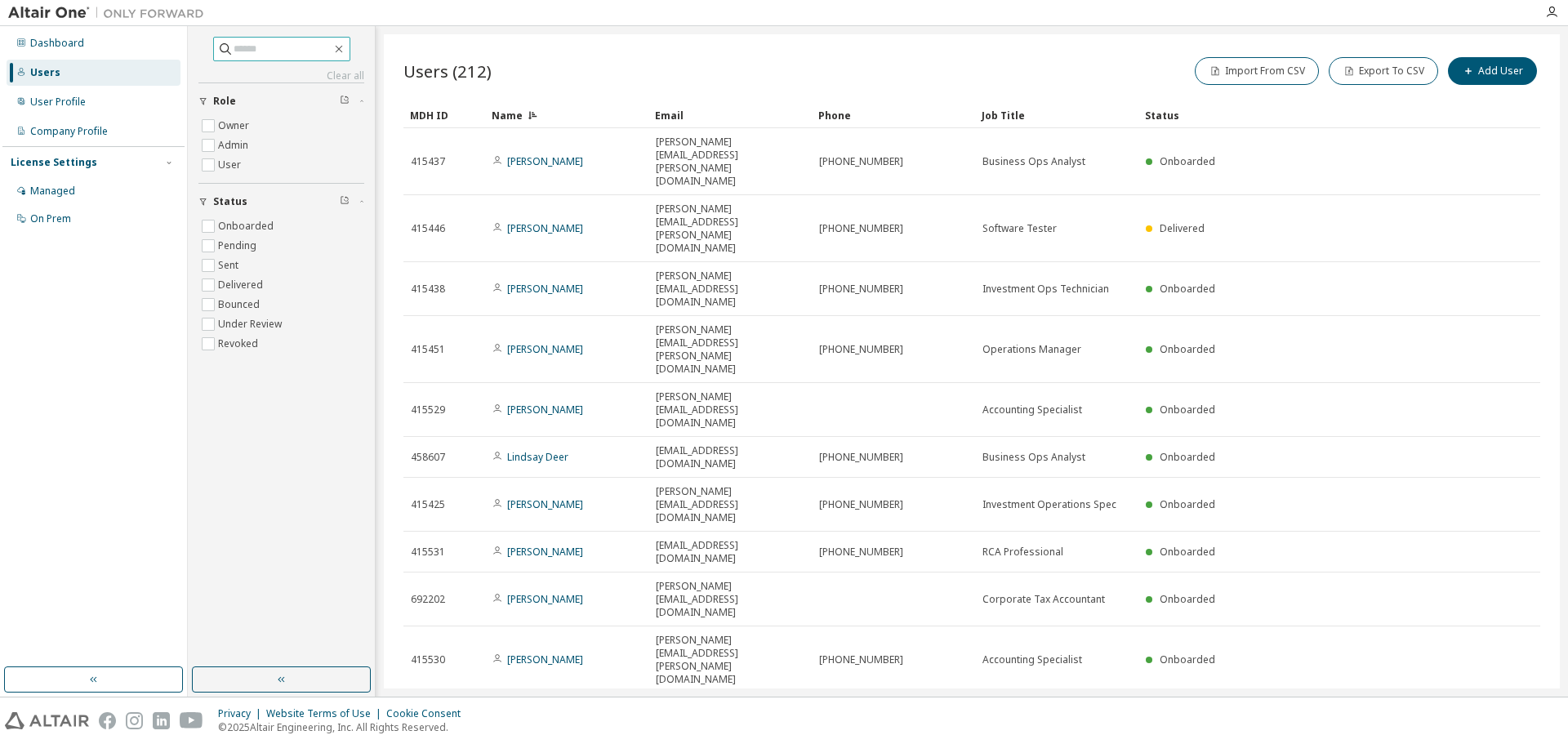
click at [1497, 704] on icon "button" at bounding box center [1498, 713] width 20 height 20
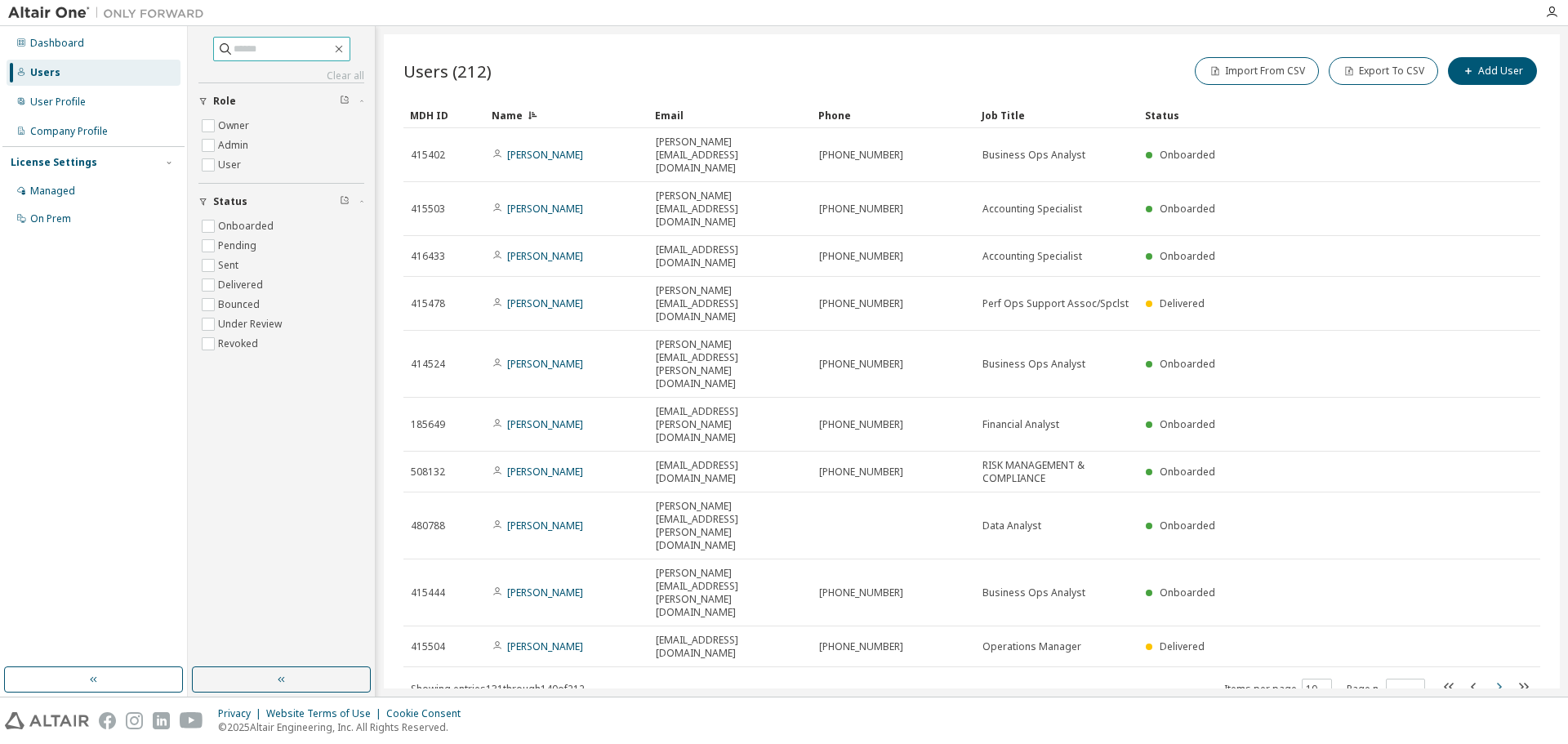
click at [1497, 677] on icon "button" at bounding box center [1498, 687] width 20 height 20
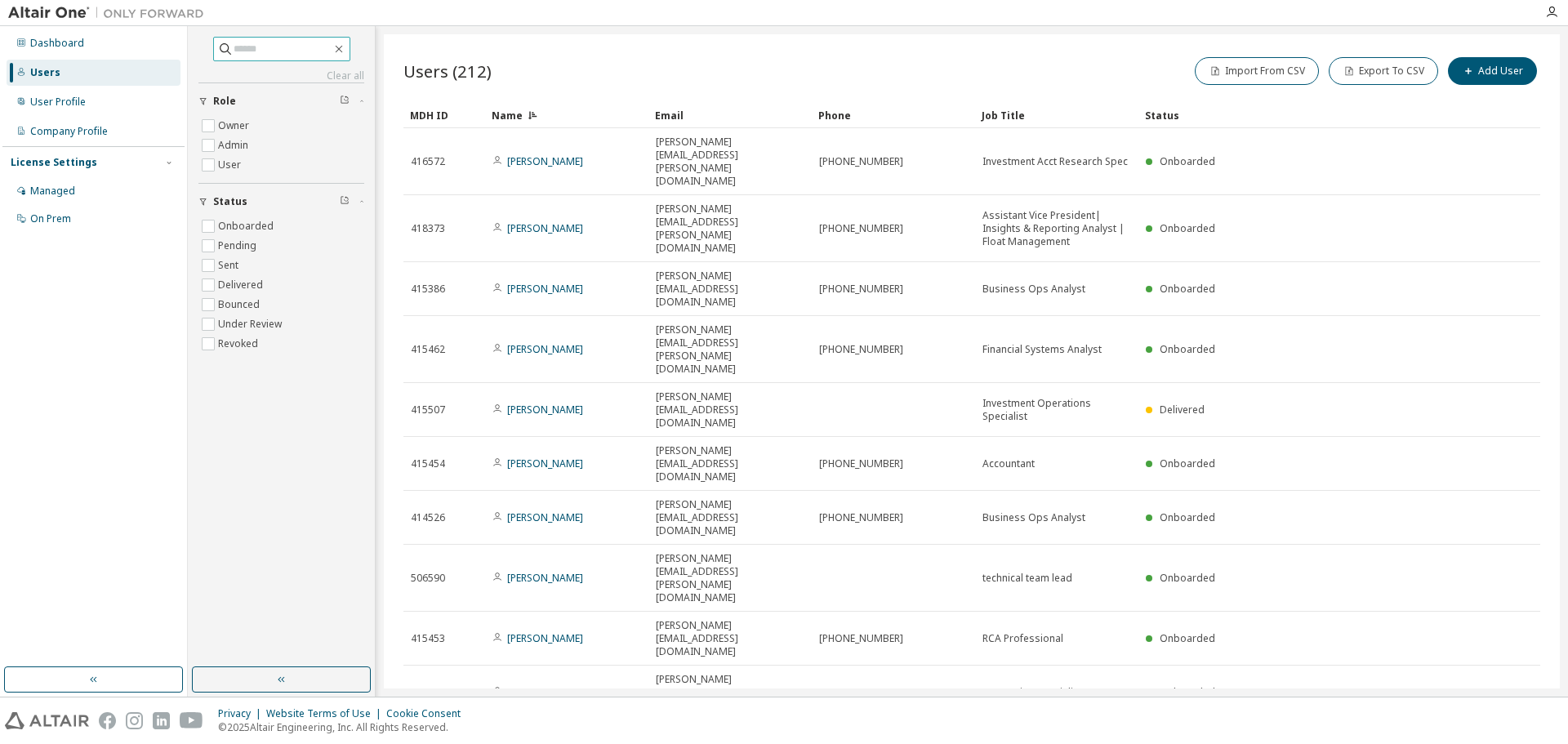
click at [1497, 666] on tr "415524 Mitzi White mitzi.white@usbank.com 612-973-0421 Accounting Specialist On…" at bounding box center [972, 692] width 1137 height 54
click at [1498, 730] on icon "button" at bounding box center [1498, 739] width 20 height 20
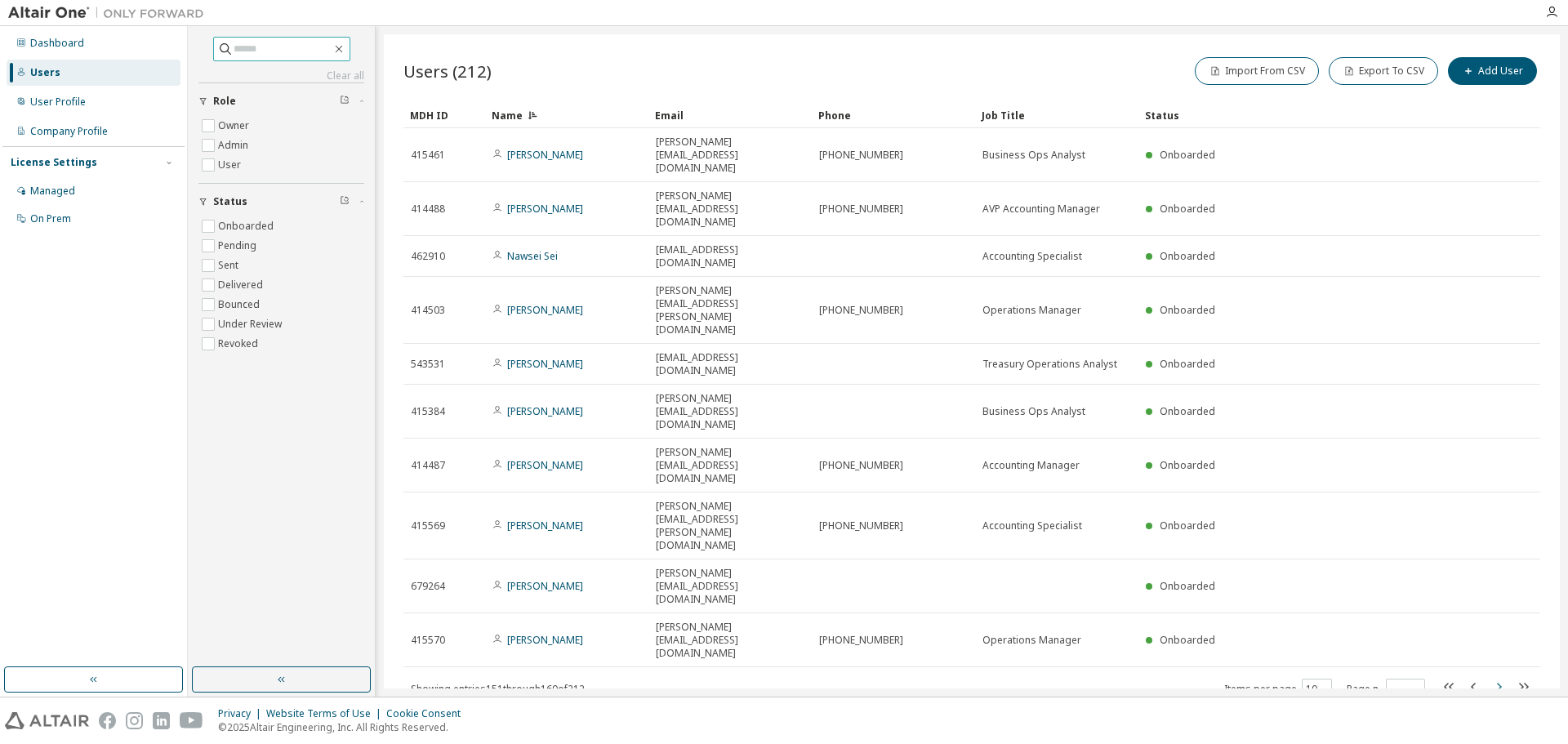
click at [1496, 677] on icon "button" at bounding box center [1498, 687] width 20 height 20
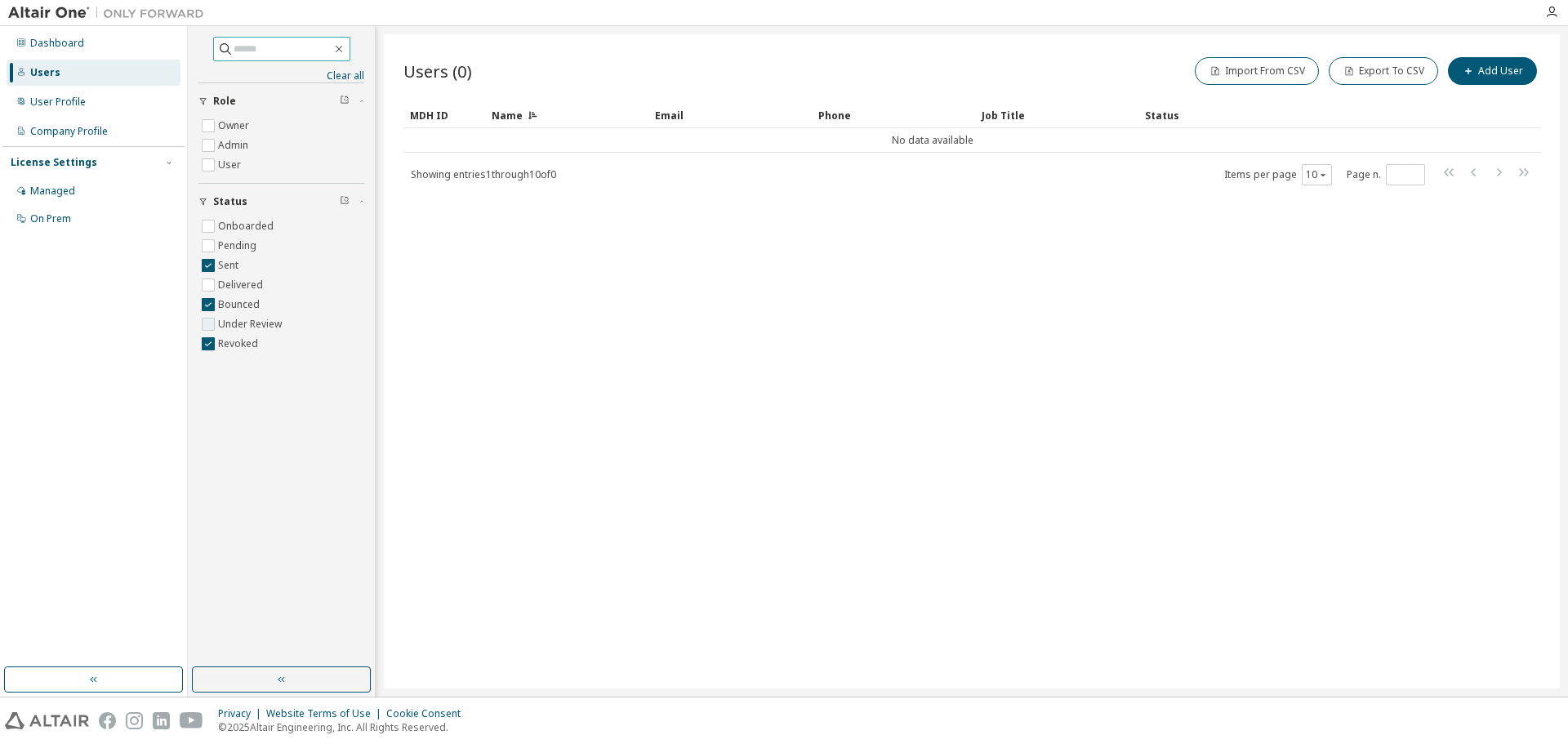
click at [224, 326] on label "Under Review" at bounding box center [251, 324] width 67 height 20
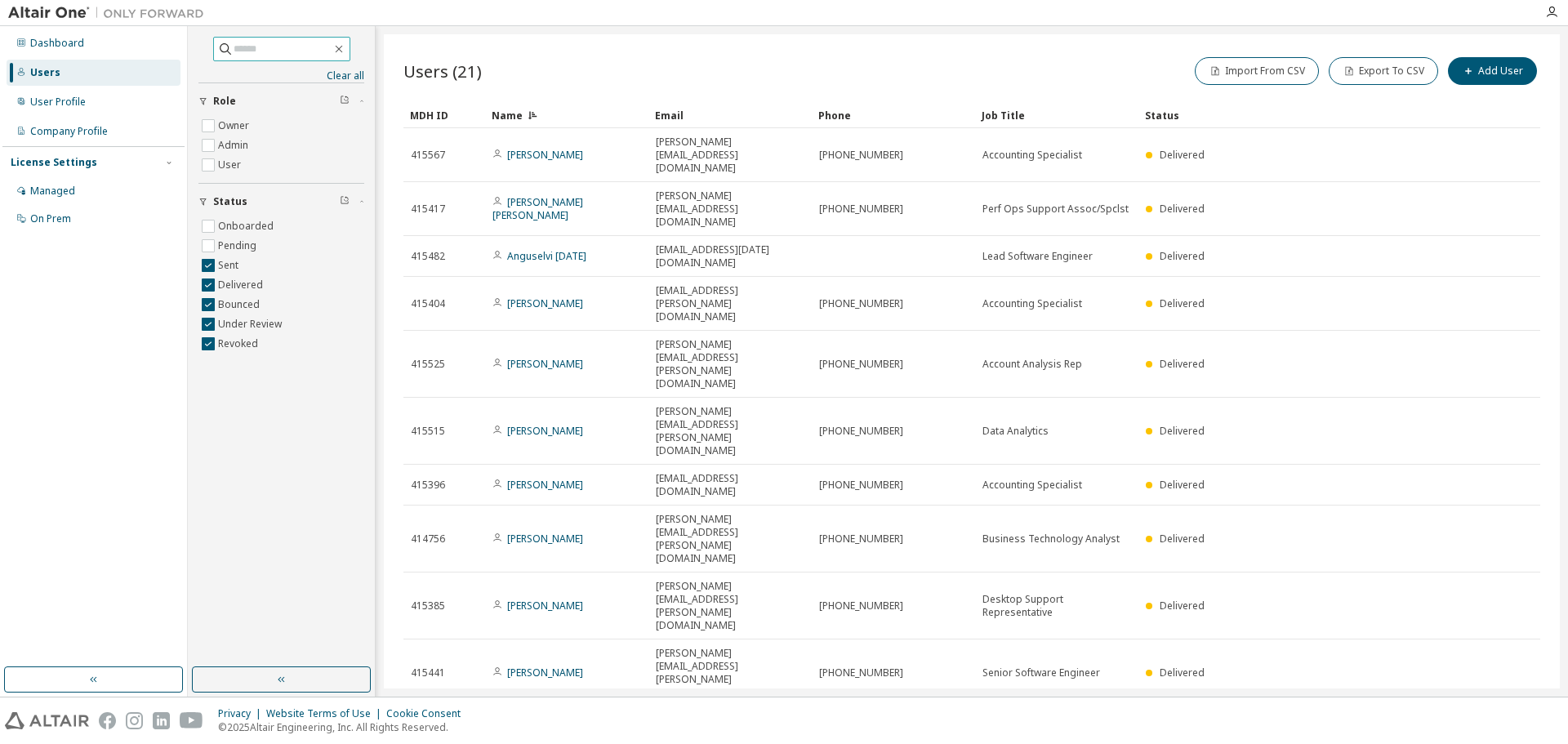
click at [1326, 723] on icon "button" at bounding box center [1323, 728] width 9 height 9
click at [1337, 482] on div "20" at bounding box center [1367, 483] width 131 height 20
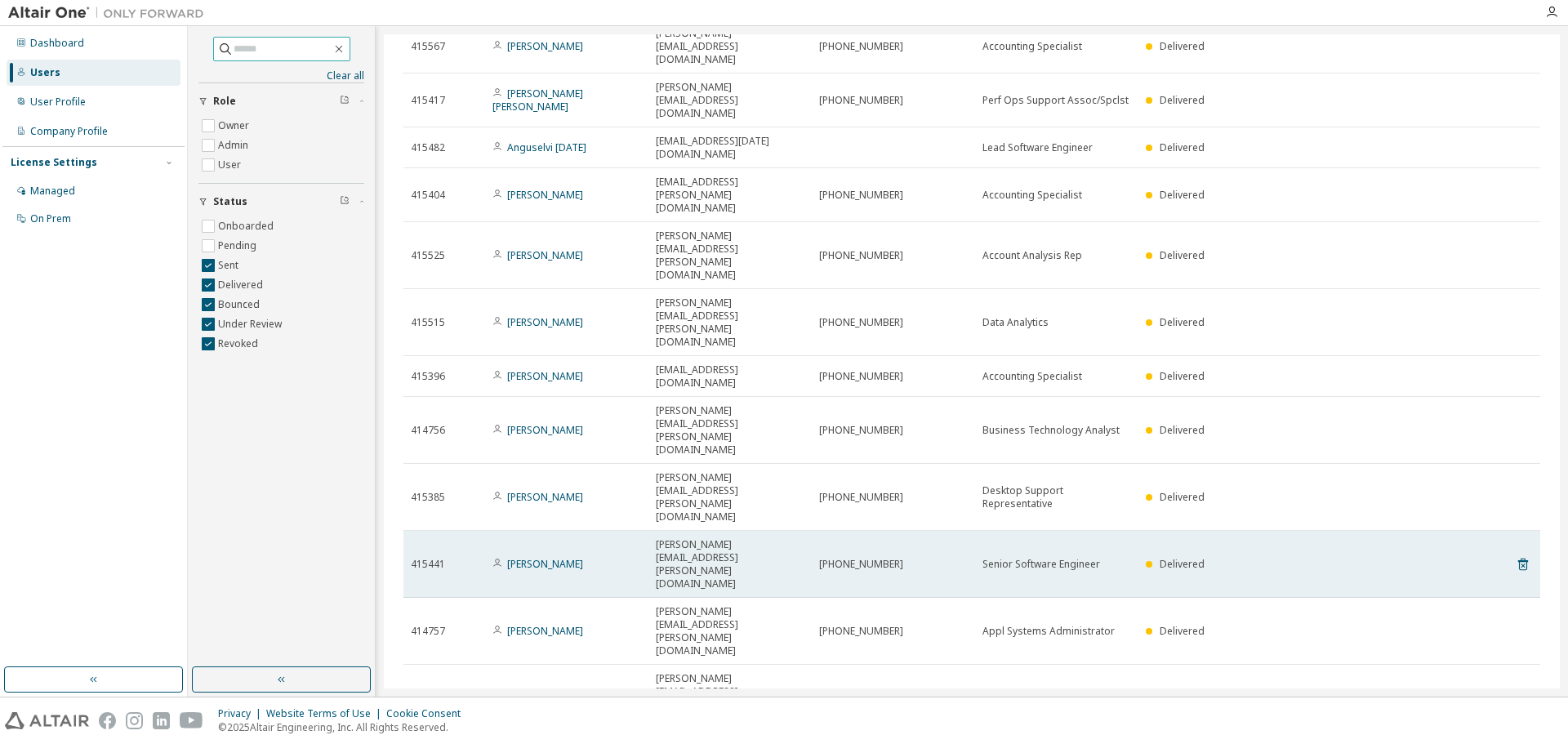
scroll to position [110, 0]
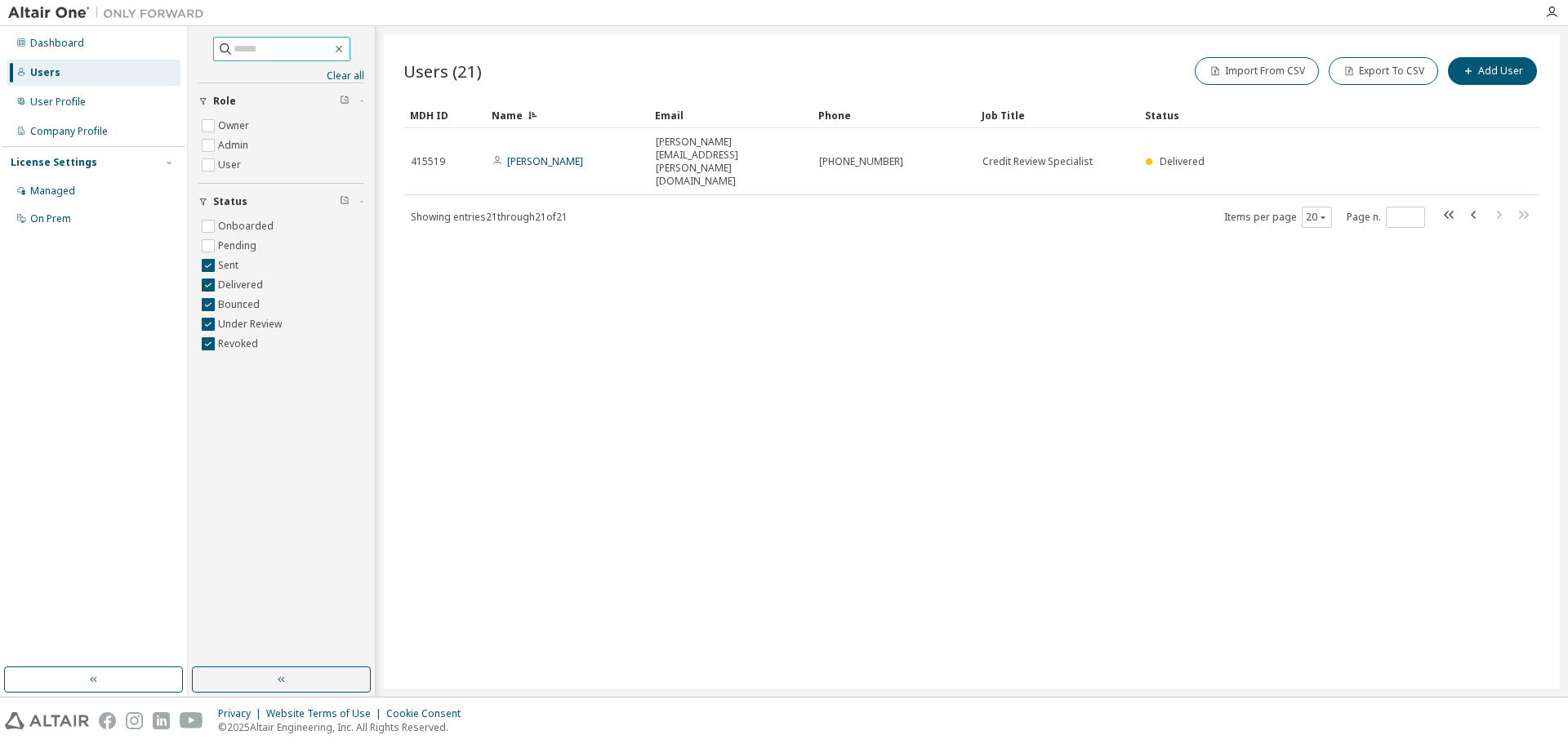
scroll to position [0, 0]
click at [1479, 205] on icon "button" at bounding box center [1474, 214] width 20 height 20
type input "*"
